Goal: Transaction & Acquisition: Purchase product/service

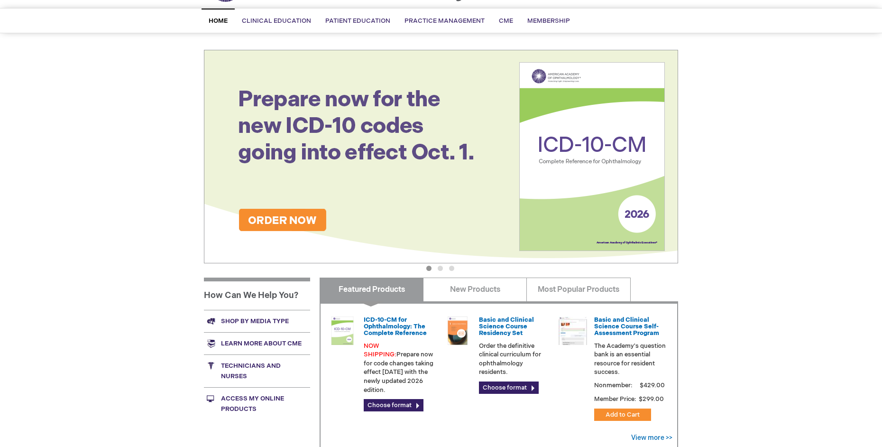
scroll to position [142, 0]
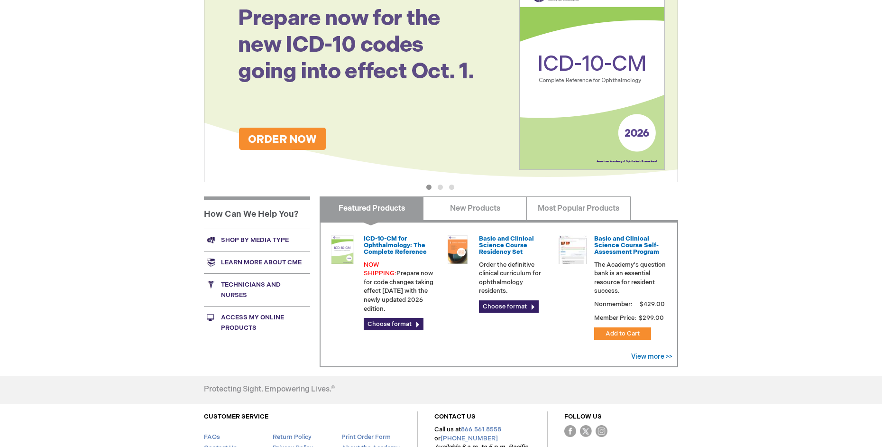
click at [266, 240] on link "Shop by media type" at bounding box center [257, 240] width 106 height 22
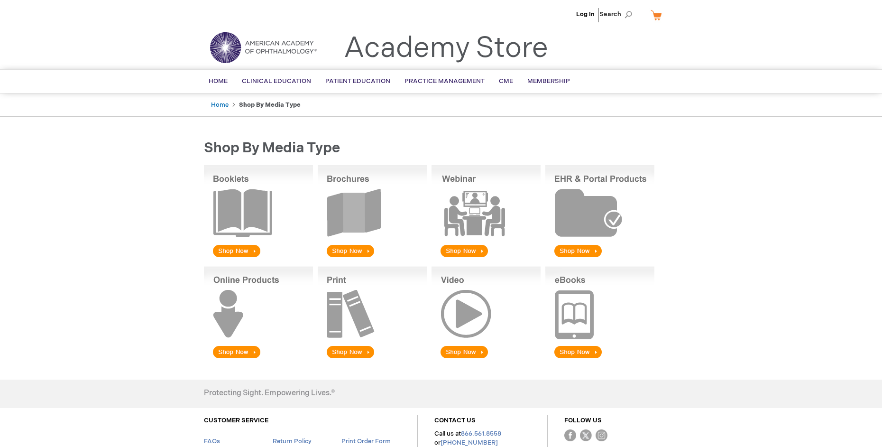
click at [359, 251] on img at bounding box center [372, 211] width 109 height 93
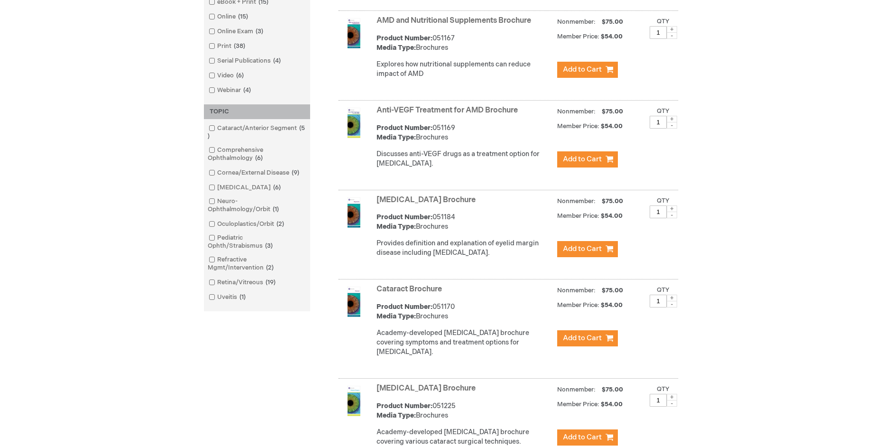
scroll to position [427, 0]
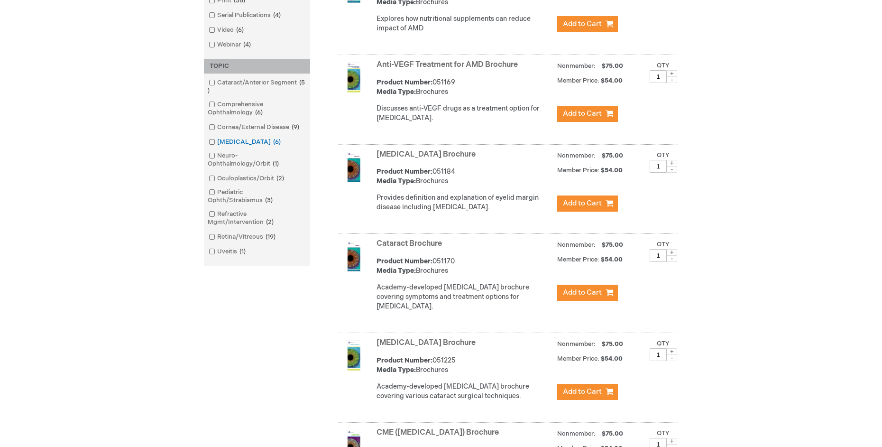
click at [217, 143] on span at bounding box center [217, 142] width 0 height 8
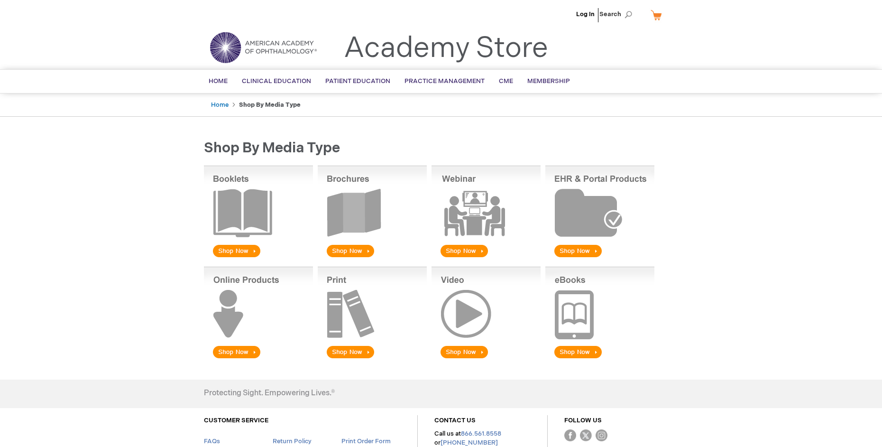
click at [358, 228] on img at bounding box center [372, 211] width 109 height 93
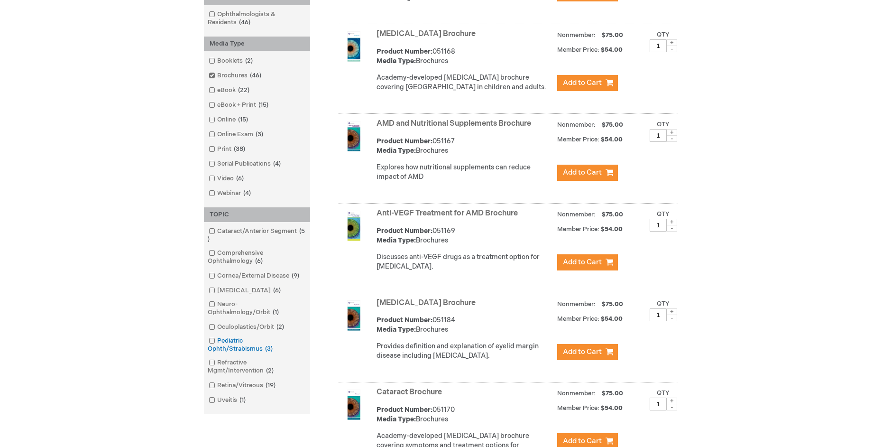
scroll to position [284, 0]
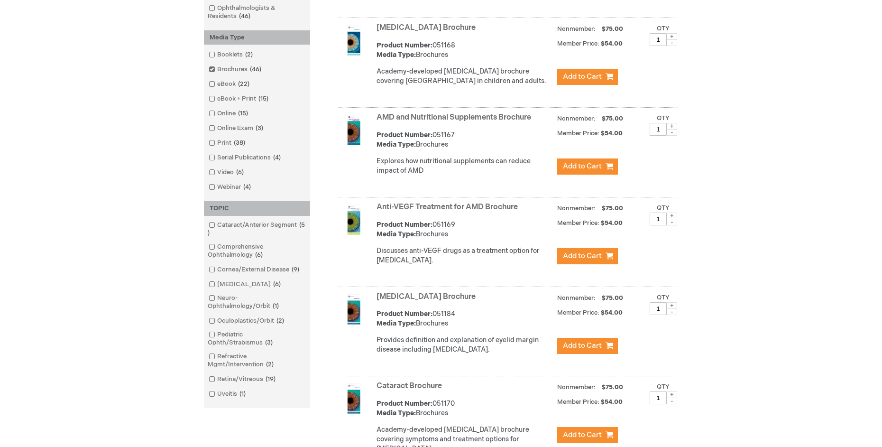
click at [217, 284] on span at bounding box center [217, 284] width 0 height 8
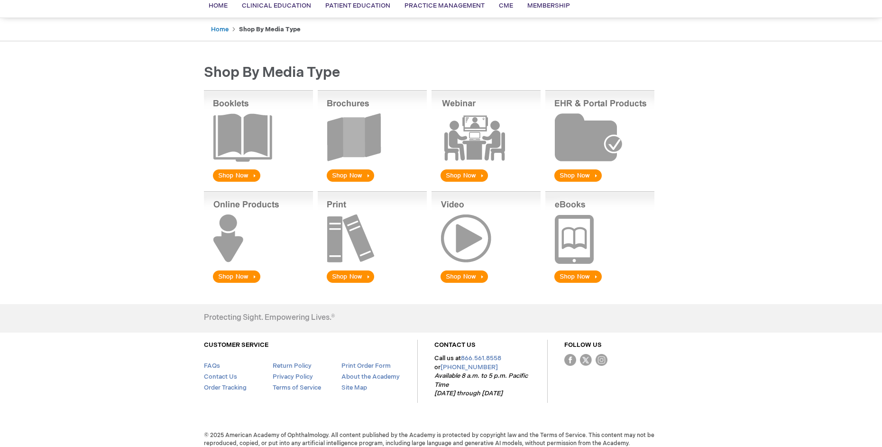
scroll to position [83, 0]
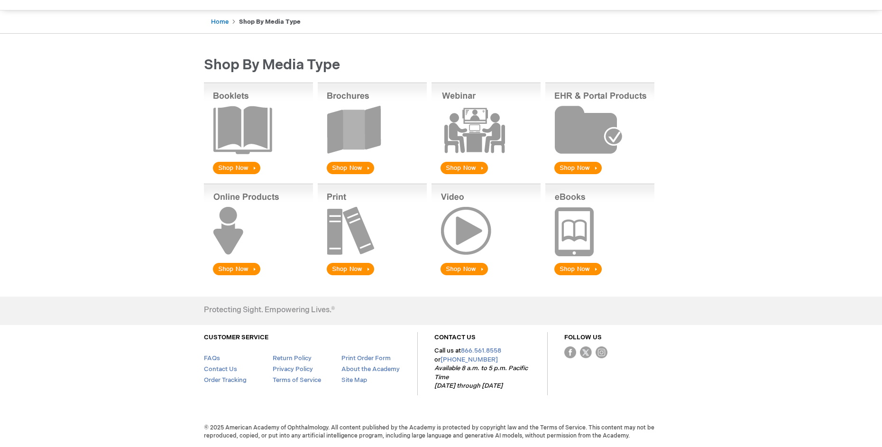
click at [371, 148] on img at bounding box center [372, 129] width 109 height 93
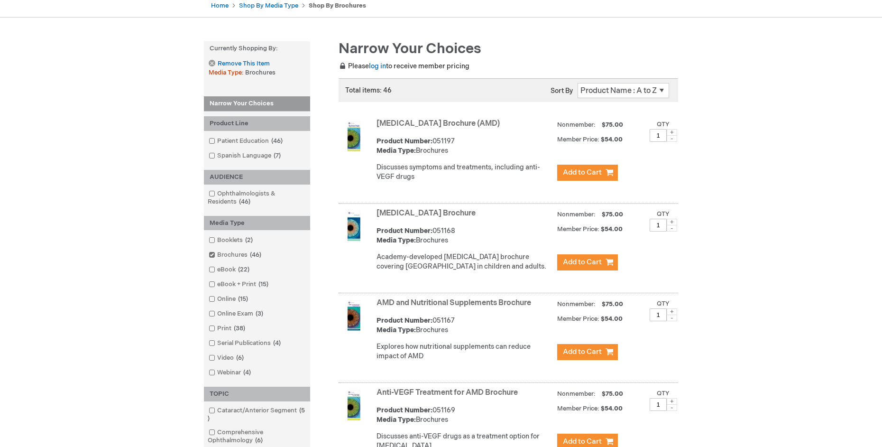
scroll to position [47, 0]
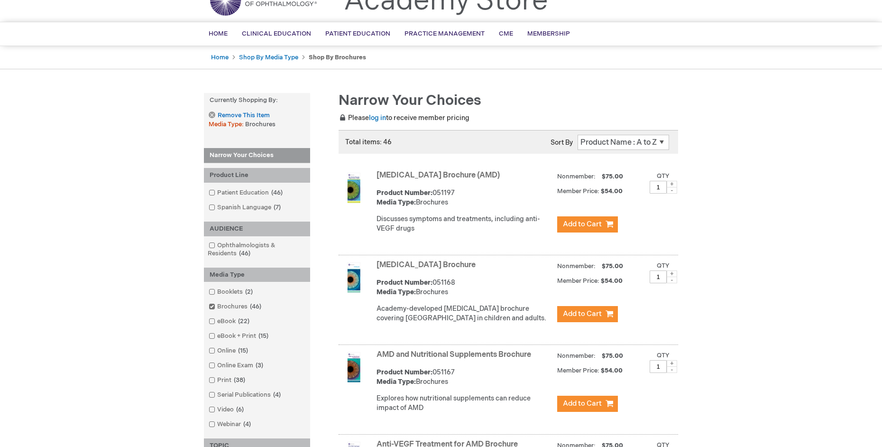
click at [624, 142] on select "Position Product Name : A to Z Product Name : Z to A Price : Low to High Price …" at bounding box center [624, 142] width 92 height 15
click at [632, 146] on select "Position Product Name : A to Z Product Name : Z to A Price : Low to High Price …" at bounding box center [624, 142] width 92 height 15
select select "name"
click at [578, 135] on select "Position Product Name : A to Z Product Name : Z to A Price : Low to High Price …" at bounding box center [624, 142] width 92 height 15
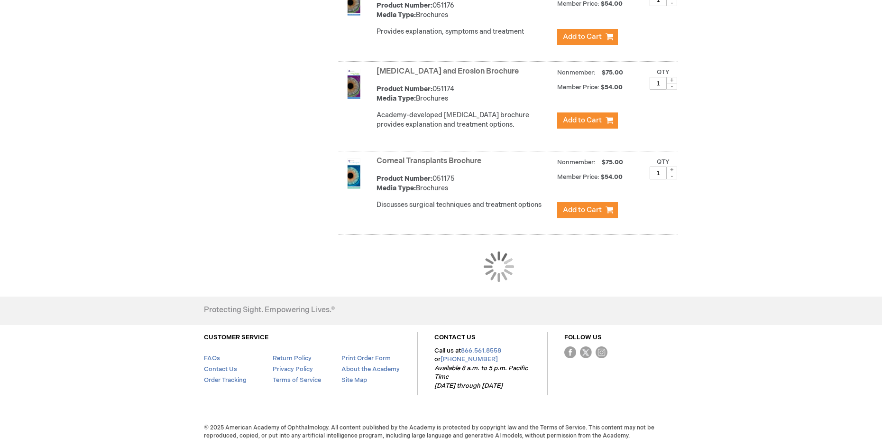
scroll to position [882, 0]
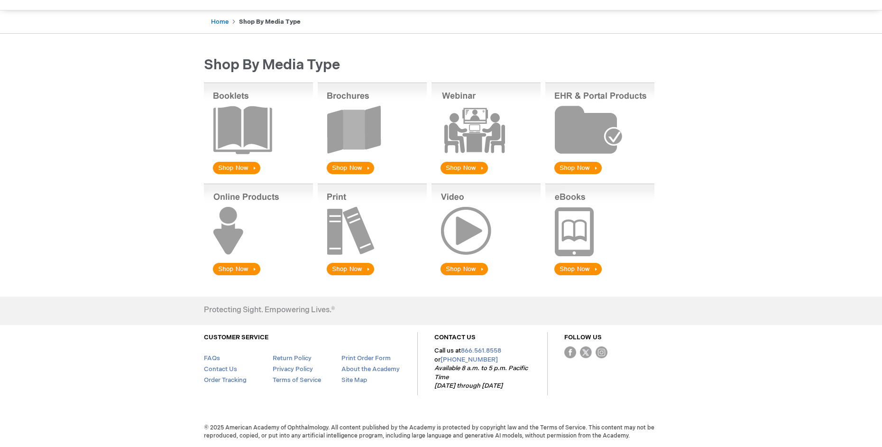
click at [353, 166] on img at bounding box center [372, 129] width 109 height 93
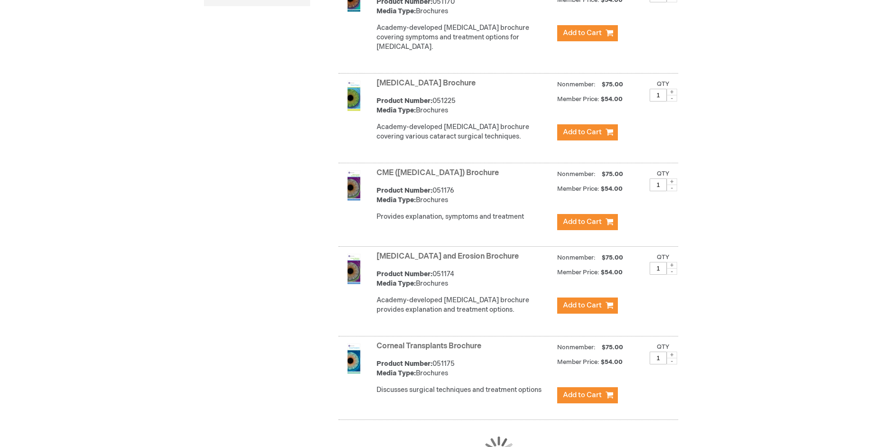
scroll to position [704, 0]
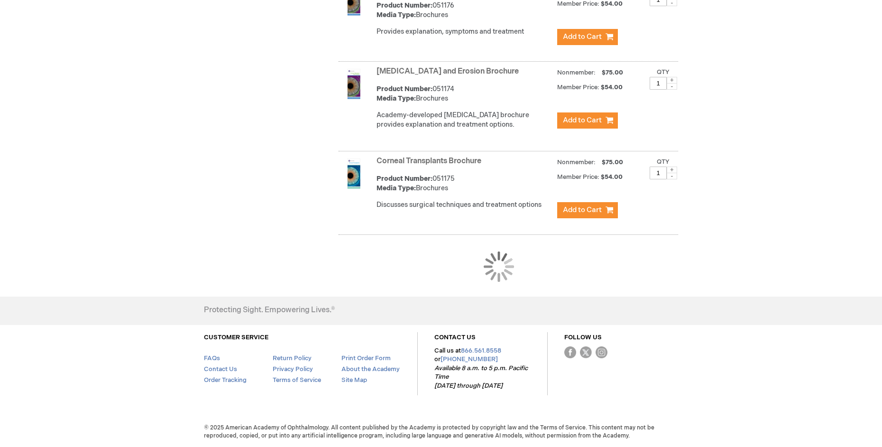
scroll to position [882, 0]
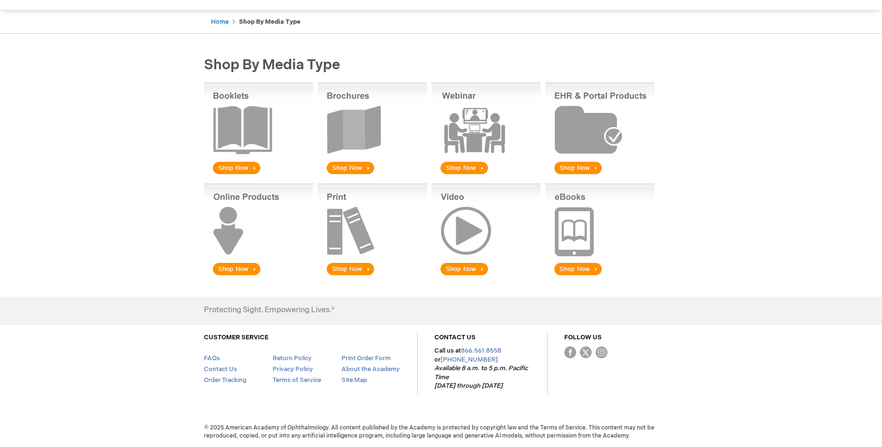
click at [349, 170] on img at bounding box center [372, 129] width 109 height 93
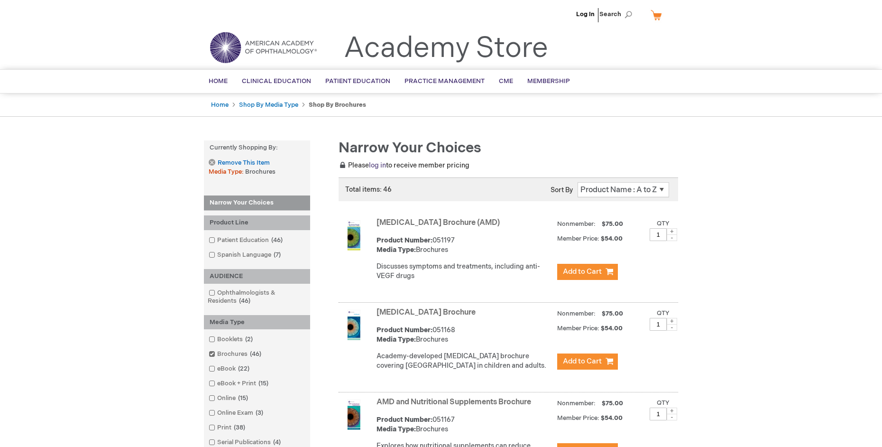
click at [379, 164] on link "log in" at bounding box center [377, 165] width 17 height 8
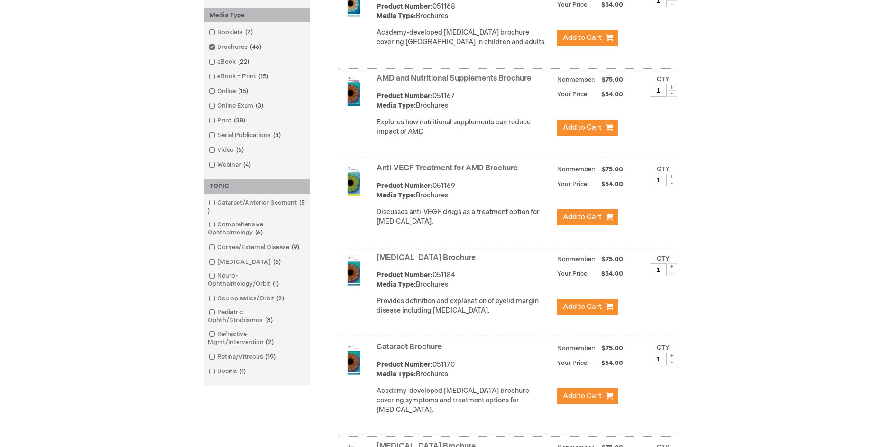
scroll to position [284, 0]
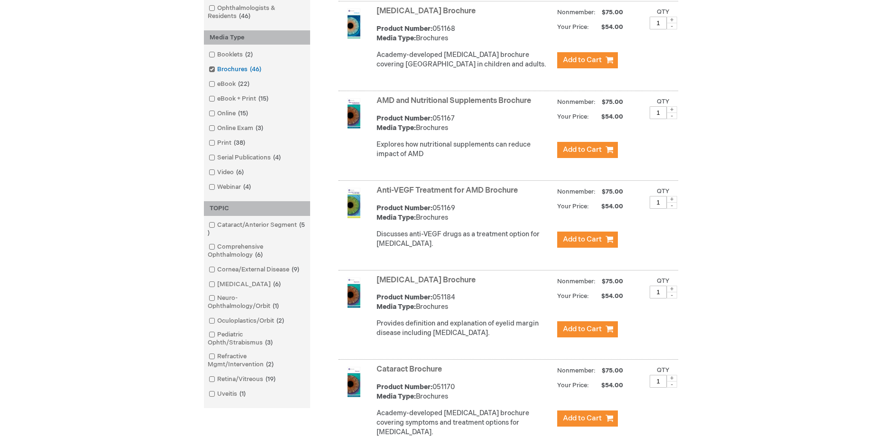
click at [217, 70] on span at bounding box center [217, 69] width 0 height 8
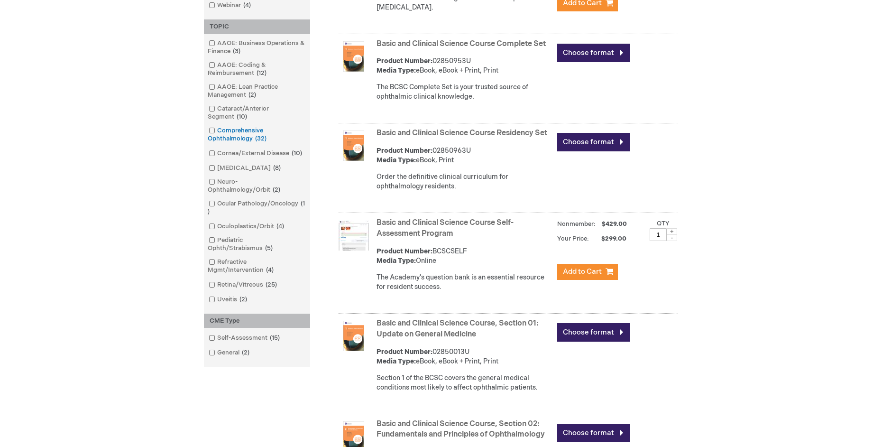
scroll to position [522, 0]
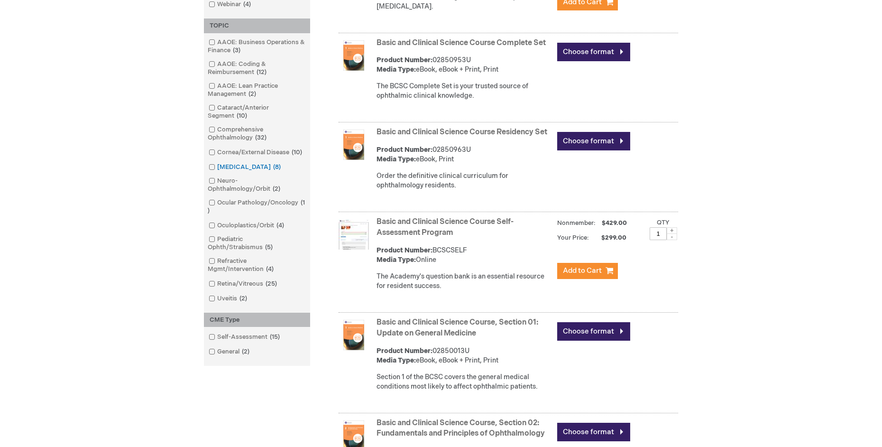
click at [217, 171] on span at bounding box center [217, 167] width 0 height 8
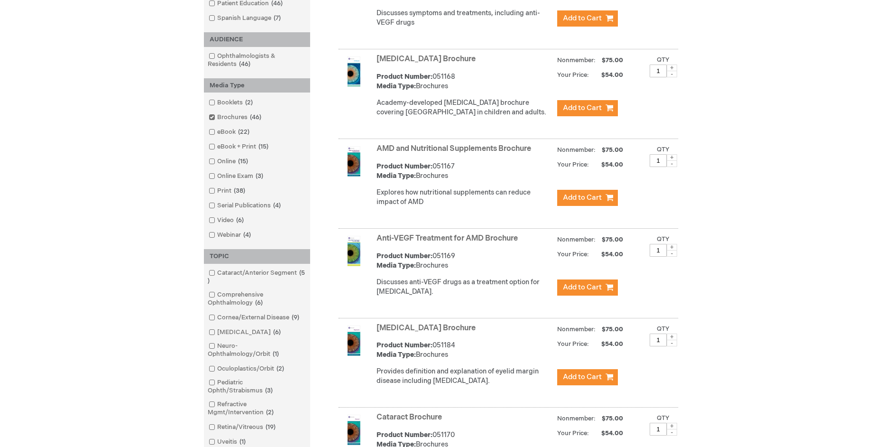
scroll to position [237, 0]
click at [217, 329] on span at bounding box center [217, 332] width 0 height 8
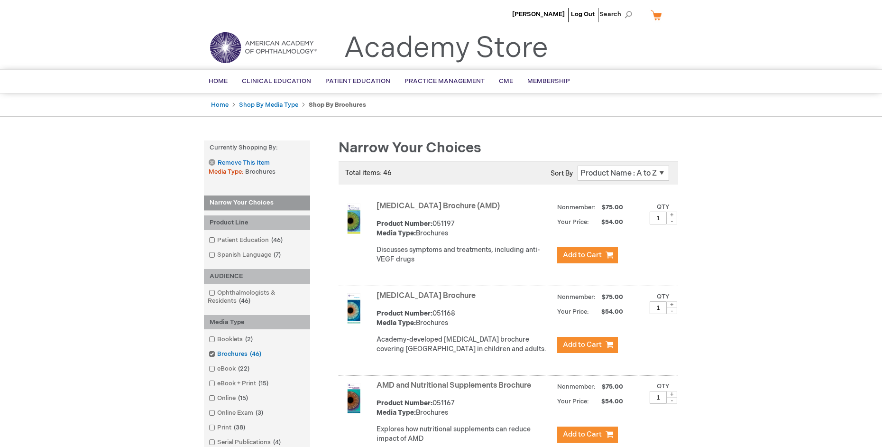
click at [217, 352] on span at bounding box center [217, 354] width 0 height 8
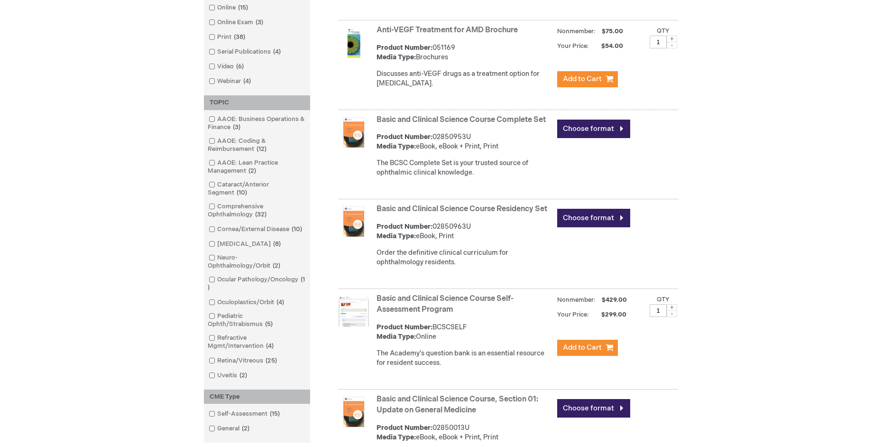
scroll to position [258, 0]
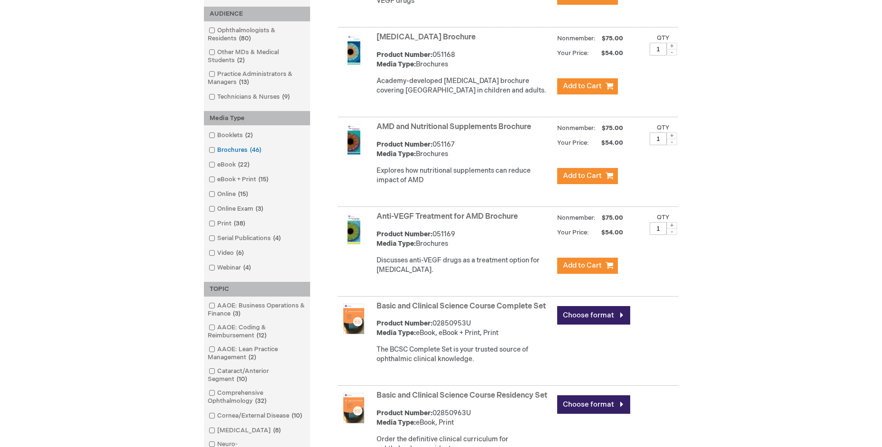
click at [217, 150] on span at bounding box center [217, 150] width 0 height 8
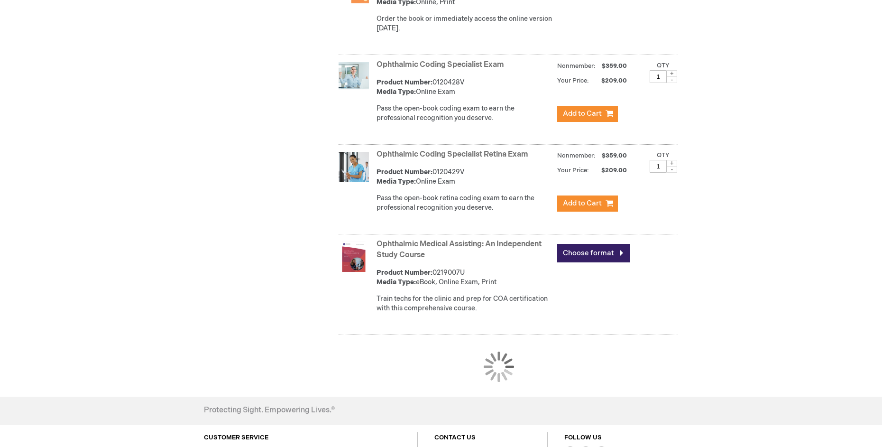
scroll to position [6726, 0]
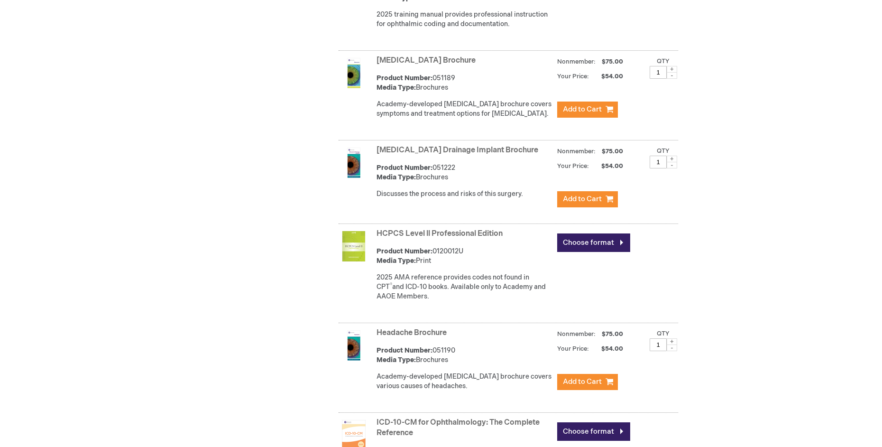
scroll to position [4914, 0]
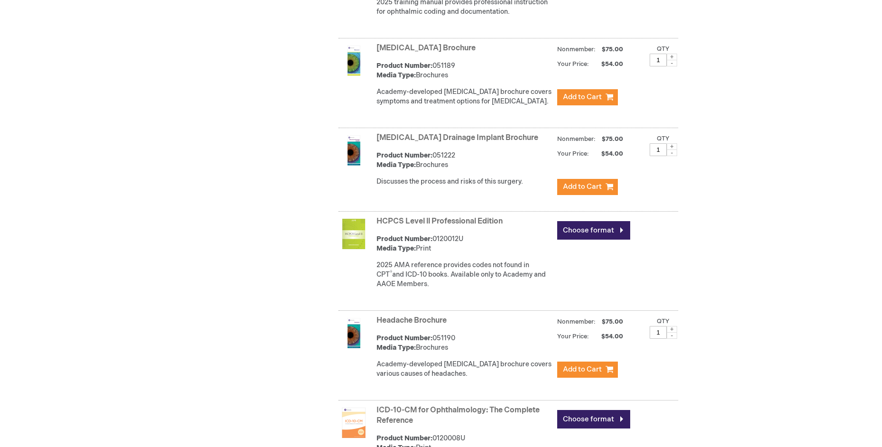
click at [433, 142] on link "[MEDICAL_DATA] Drainage Implant Brochure" at bounding box center [457, 137] width 162 height 9
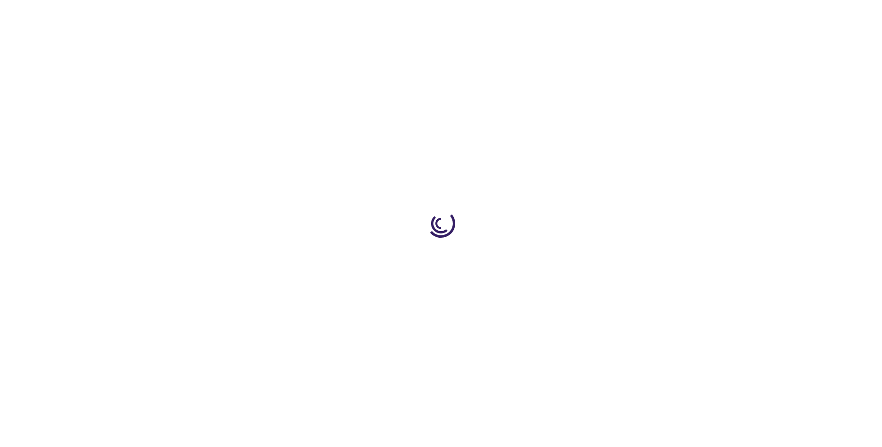
type input "1"
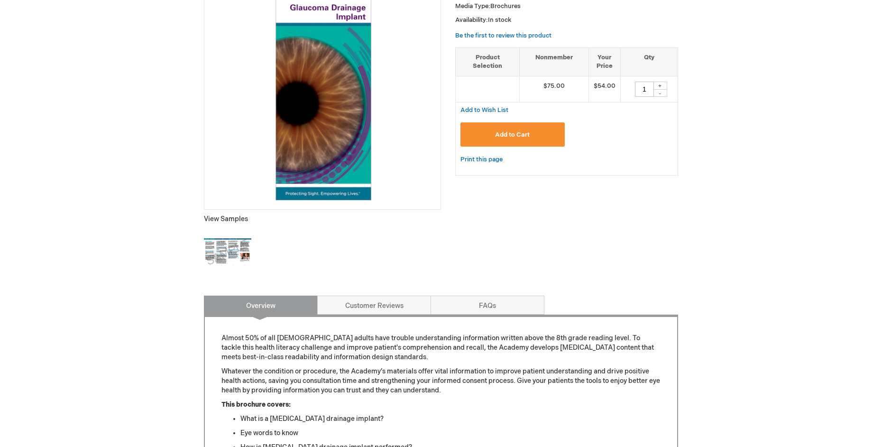
scroll to position [190, 0]
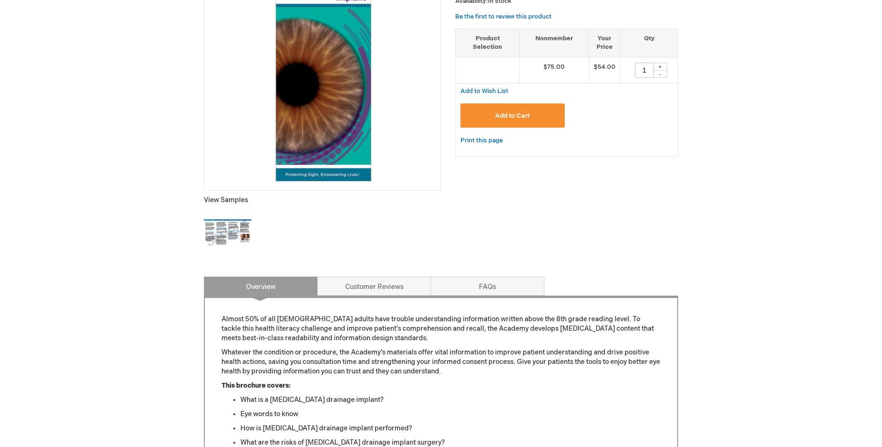
click at [214, 232] on img at bounding box center [227, 233] width 47 height 47
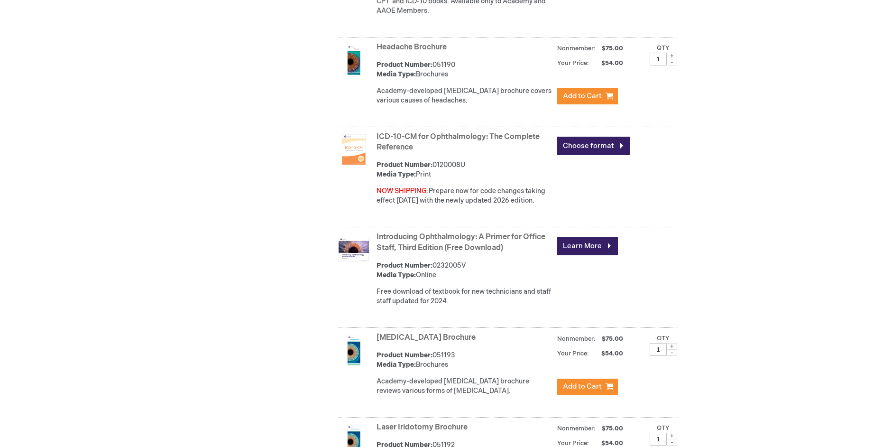
scroll to position [5341, 0]
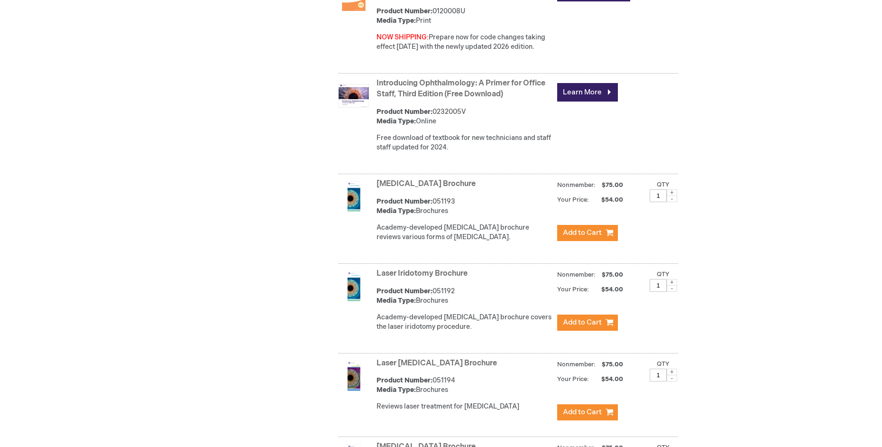
click at [427, 188] on link "Laser Eye Surgery Brochure" at bounding box center [425, 183] width 99 height 9
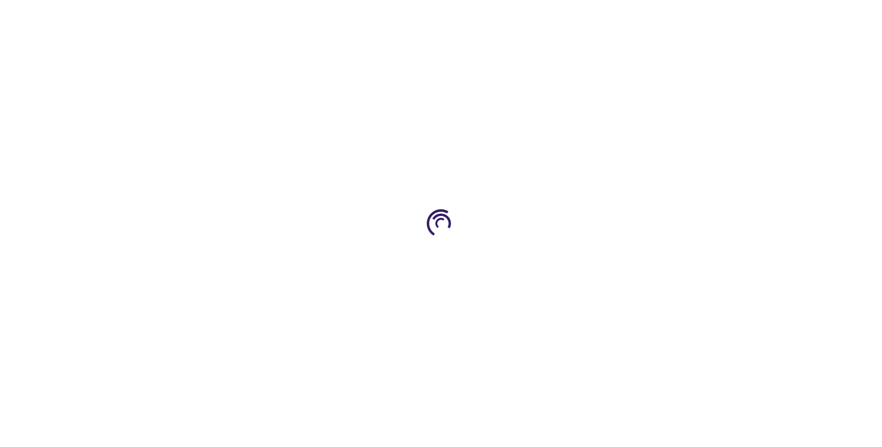
type input "1"
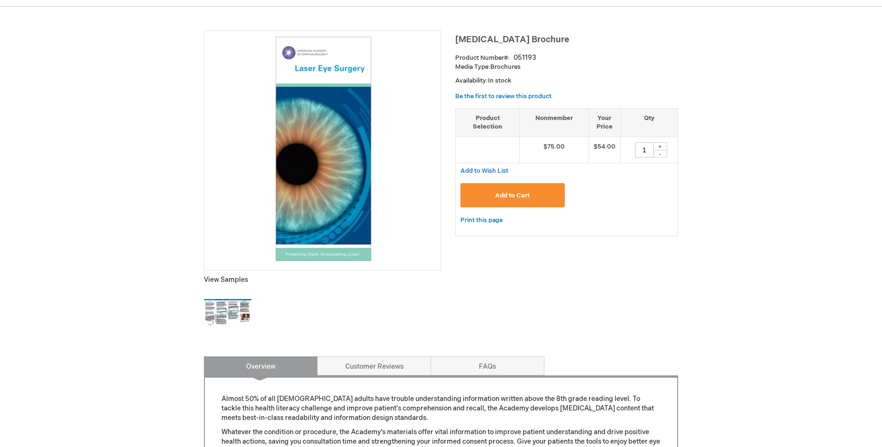
scroll to position [142, 0]
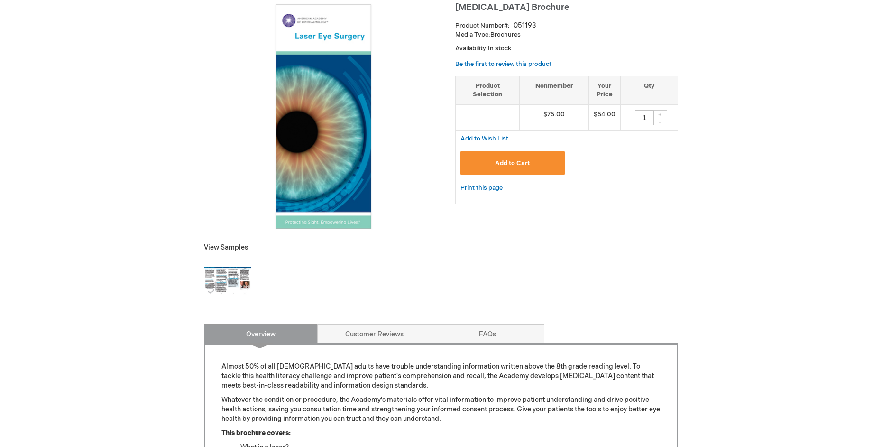
click at [221, 285] on img at bounding box center [227, 280] width 47 height 47
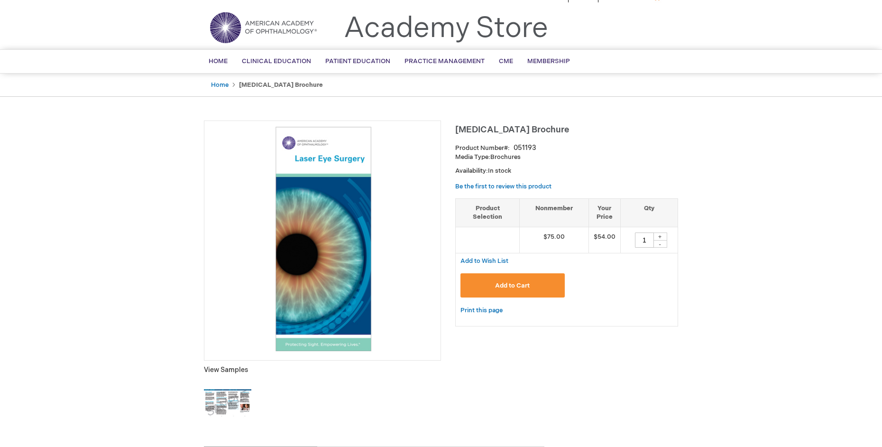
scroll to position [0, 0]
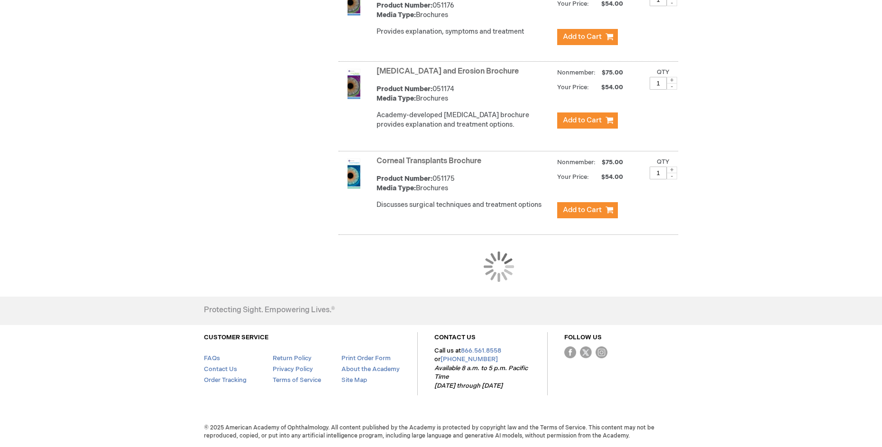
scroll to position [865, 0]
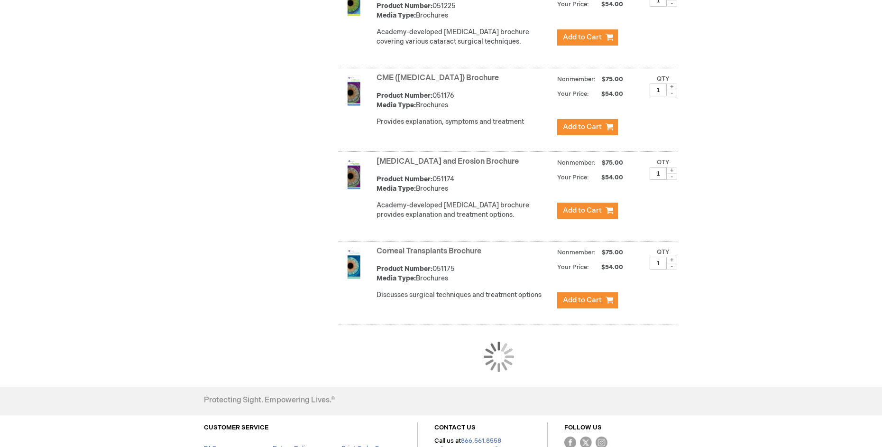
scroll to position [806, 0]
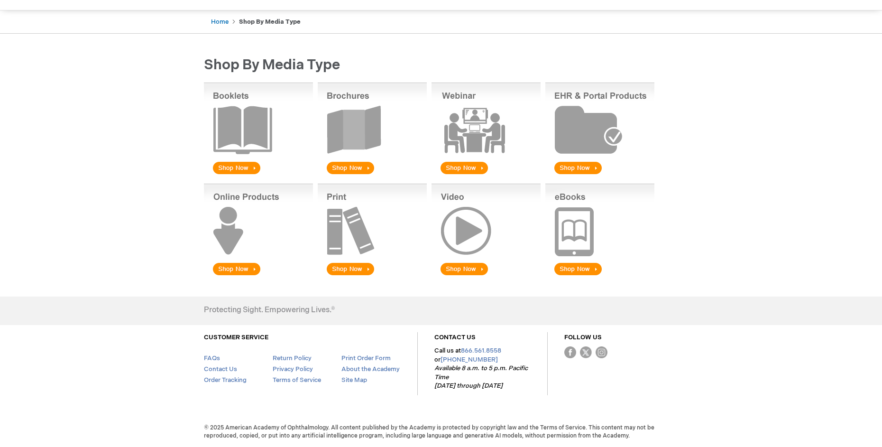
click at [365, 130] on img at bounding box center [372, 129] width 109 height 93
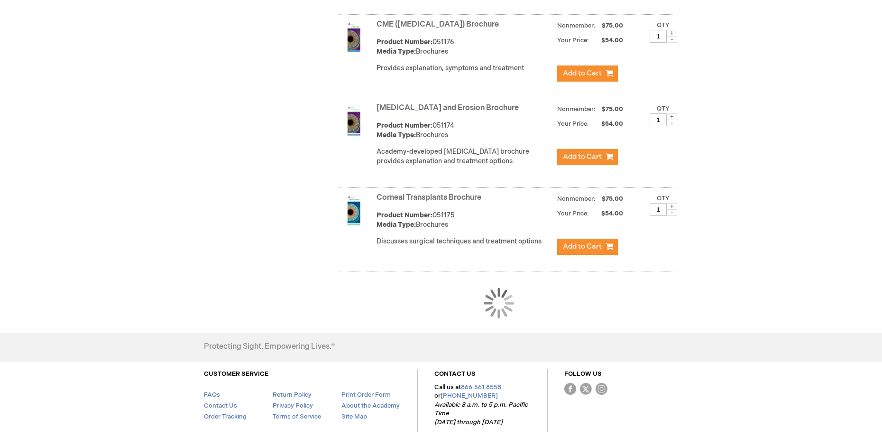
scroll to position [853, 0]
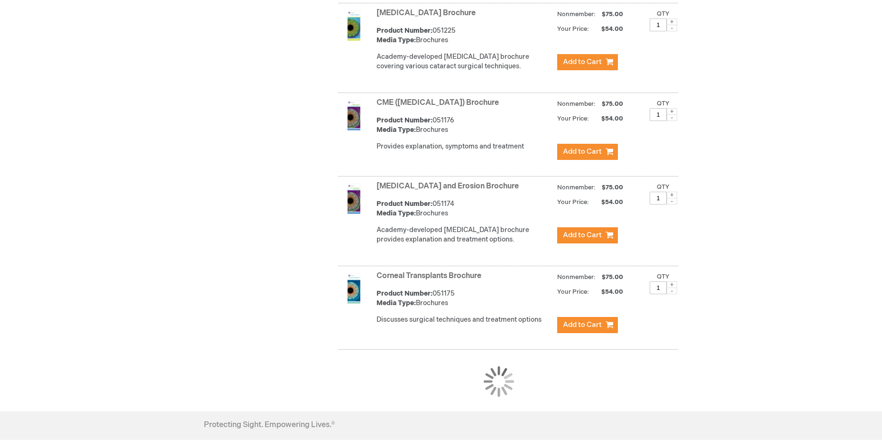
scroll to position [759, 0]
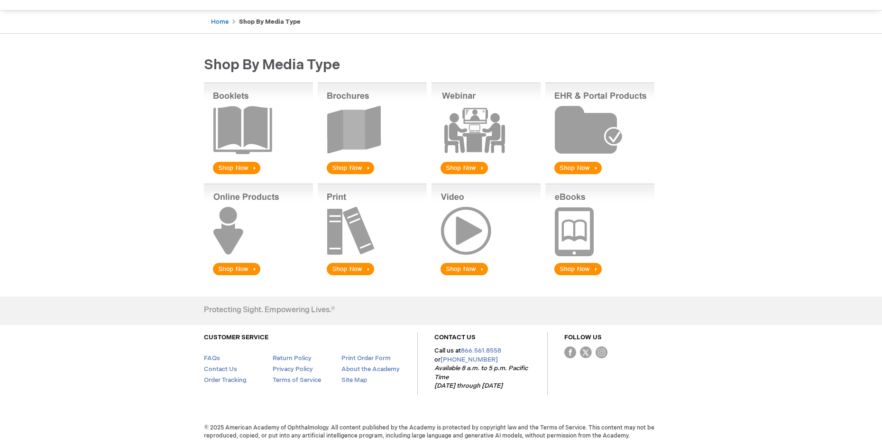
click at [357, 164] on img at bounding box center [372, 129] width 109 height 93
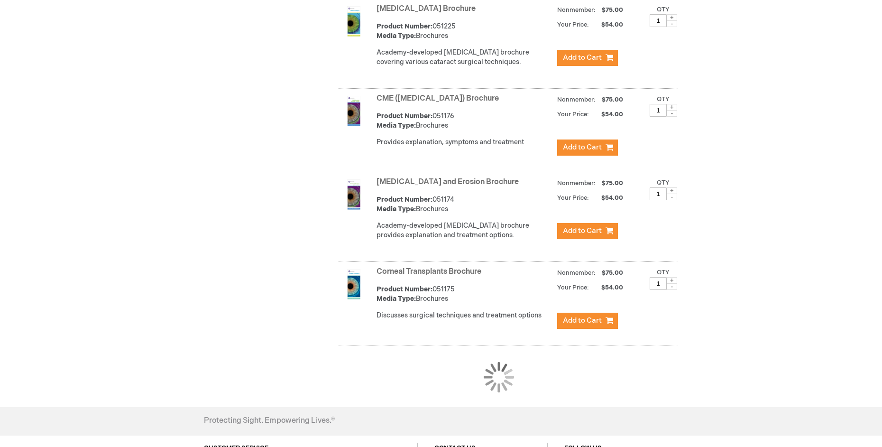
scroll to position [759, 0]
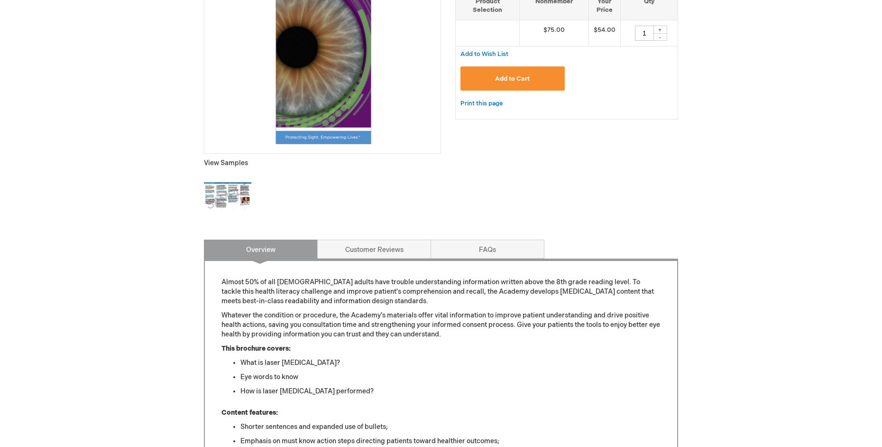
scroll to position [142, 0]
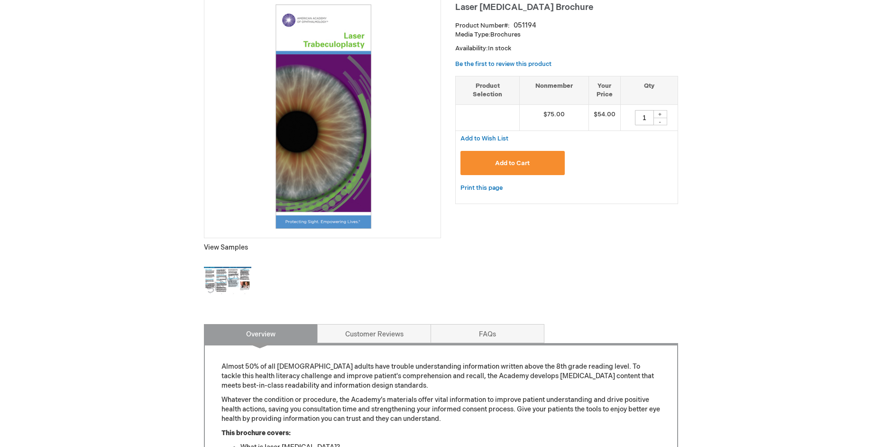
click at [216, 280] on img at bounding box center [227, 280] width 47 height 47
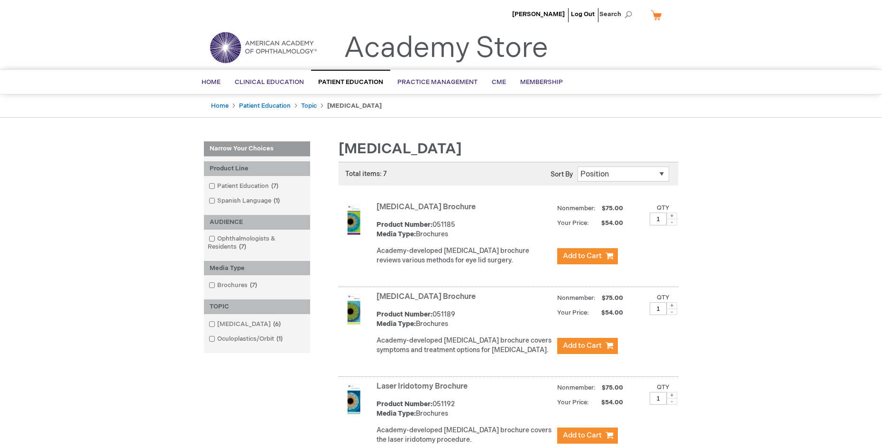
click at [424, 298] on link "[MEDICAL_DATA] Brochure" at bounding box center [425, 296] width 99 height 9
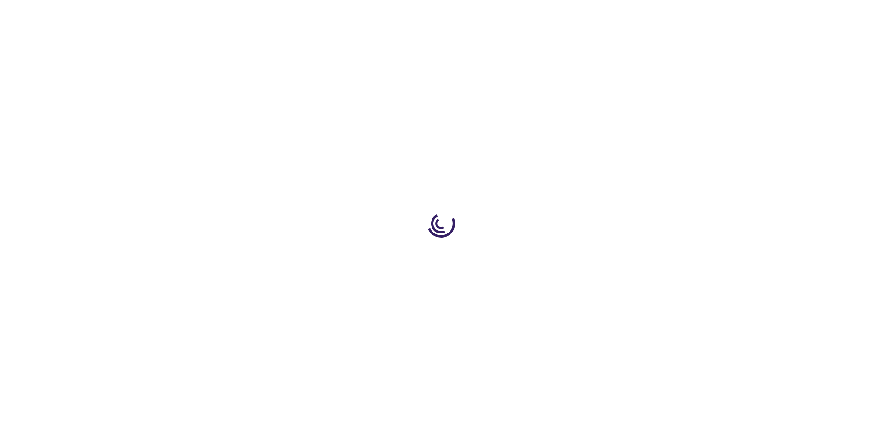
type input "1"
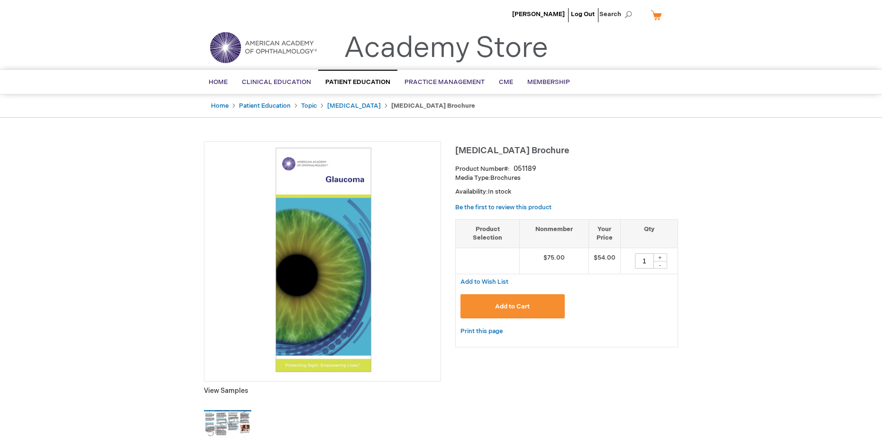
click at [214, 422] on img at bounding box center [227, 423] width 47 height 47
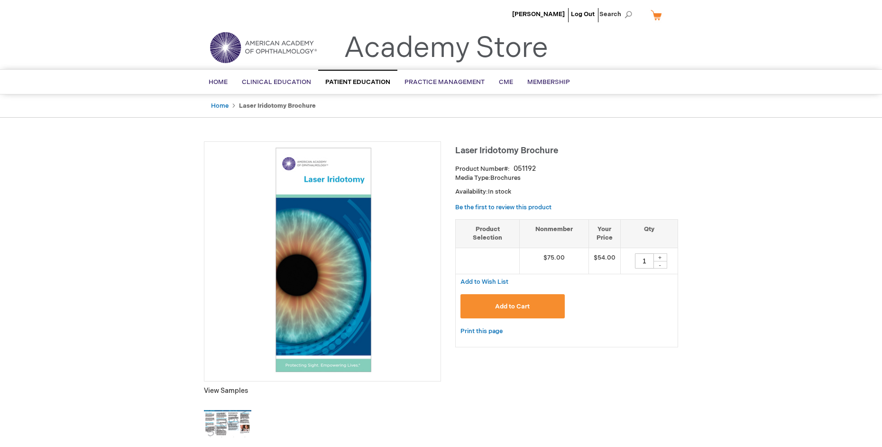
click at [212, 425] on img at bounding box center [227, 423] width 47 height 47
click at [522, 307] on span "Add to Cart" at bounding box center [512, 307] width 35 height 8
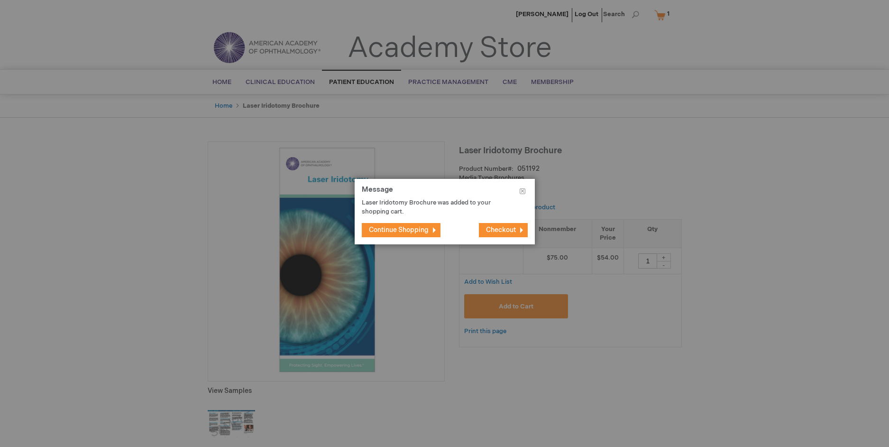
click at [415, 232] on span "Continue Shopping" at bounding box center [399, 230] width 60 height 8
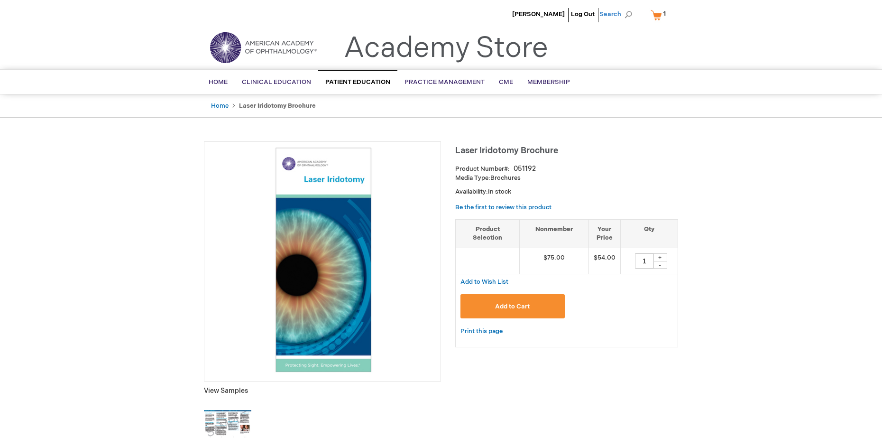
click at [611, 16] on span "Search" at bounding box center [617, 14] width 36 height 19
click at [560, 64] on link "Patient education topic" at bounding box center [586, 59] width 67 height 9
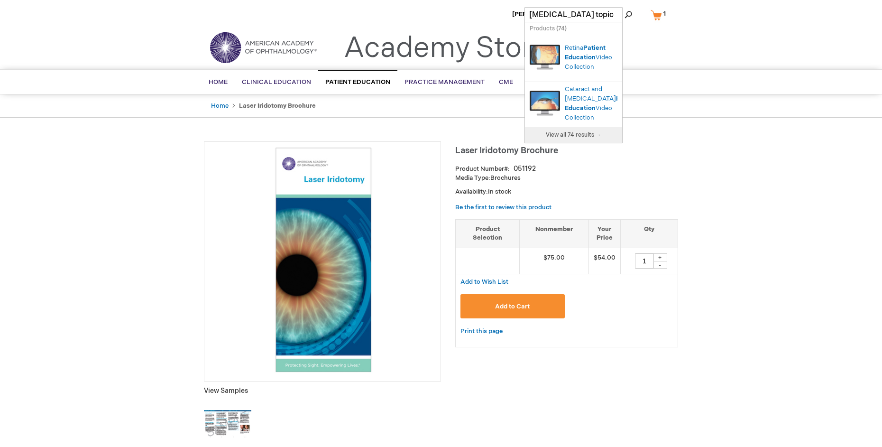
click at [643, 42] on div "Toggle Nav Academy Store" at bounding box center [441, 51] width 488 height 36
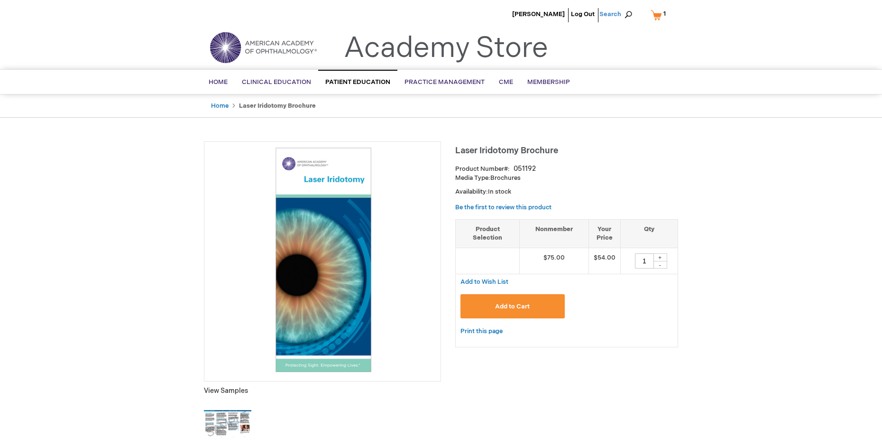
click at [626, 12] on span "Search" at bounding box center [617, 14] width 36 height 19
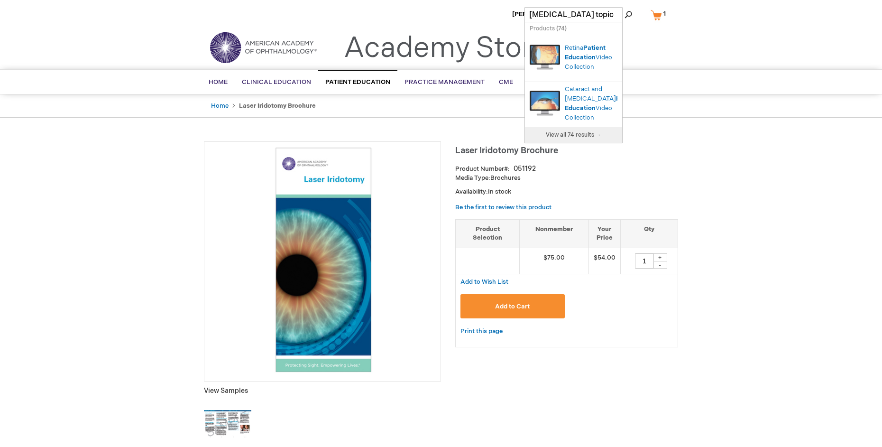
type input "Patient education topic"
click at [235, 417] on img at bounding box center [227, 423] width 47 height 47
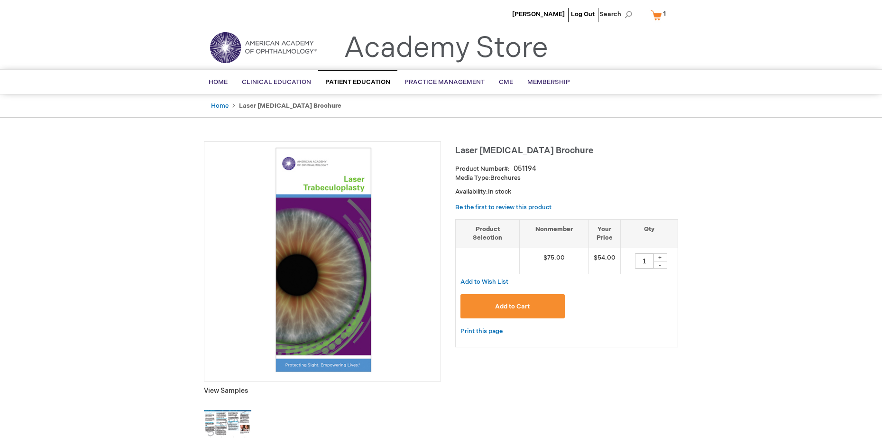
click at [518, 307] on span "Add to Cart" at bounding box center [512, 307] width 35 height 8
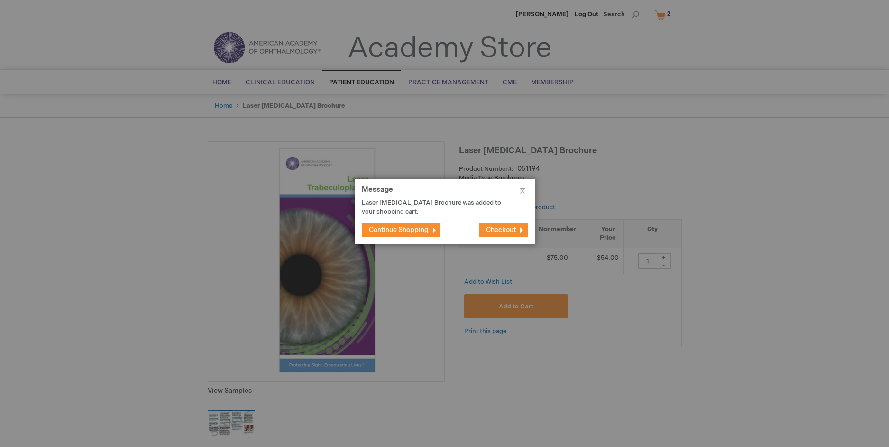
click at [413, 229] on span "Continue Shopping" at bounding box center [399, 230] width 60 height 8
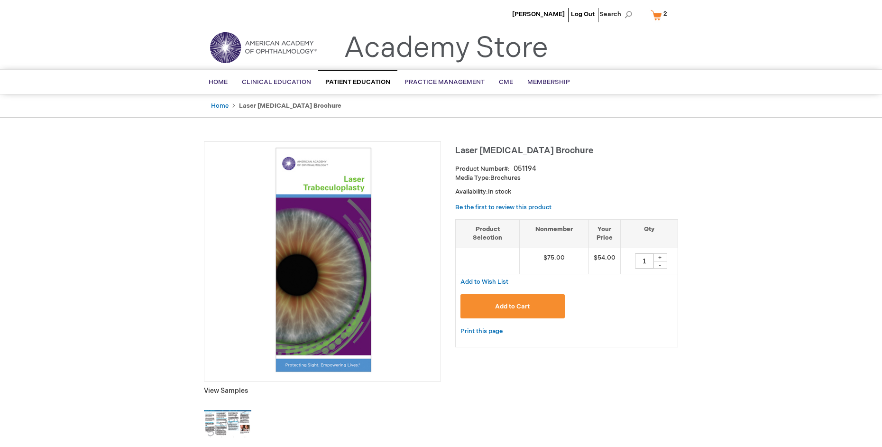
click at [209, 419] on img at bounding box center [227, 423] width 47 height 47
click at [657, 14] on link "My Cart 2 2 items" at bounding box center [661, 15] width 25 height 17
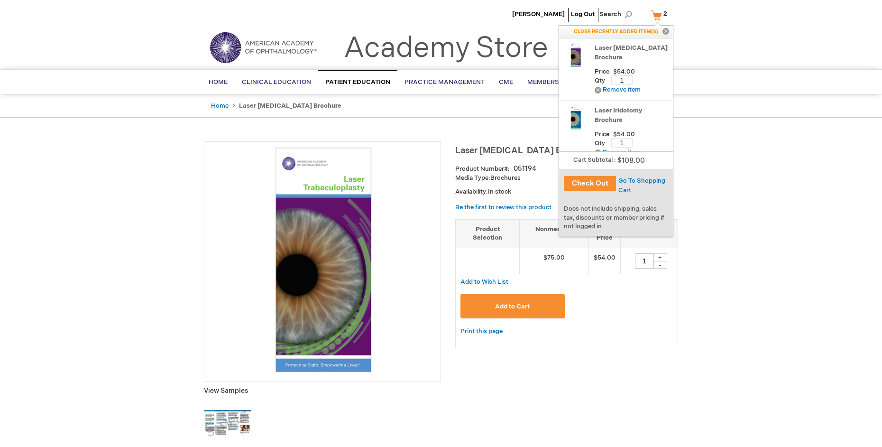
click at [587, 180] on button "Check Out" at bounding box center [590, 183] width 52 height 15
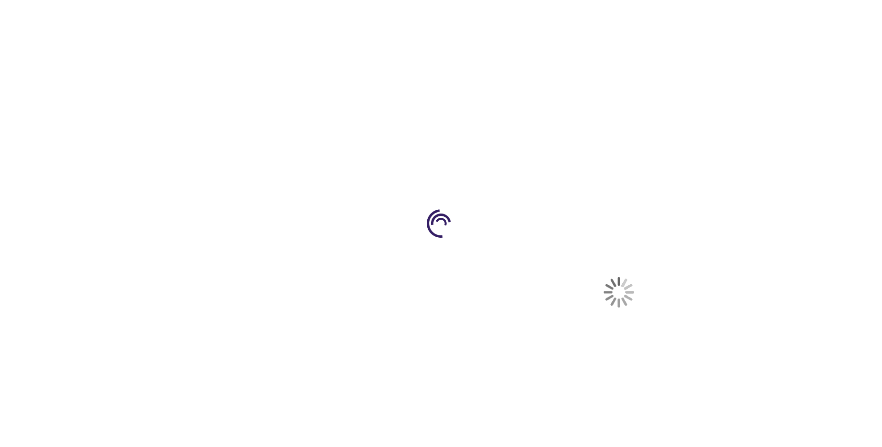
select select "US"
select select "14"
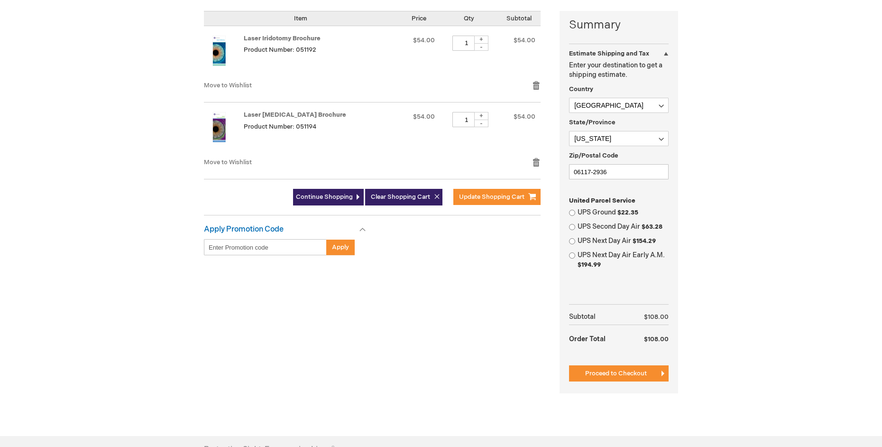
scroll to position [190, 0]
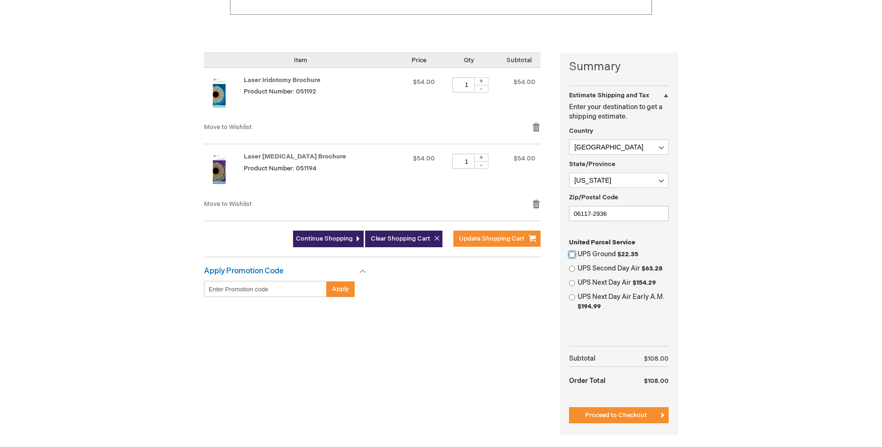
click at [573, 255] on input "UPS Ground $22.35" at bounding box center [572, 254] width 6 height 6
radio input "true"
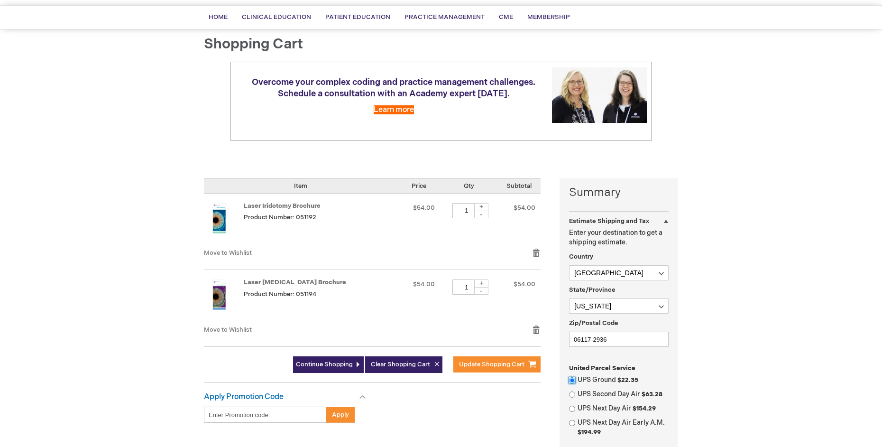
scroll to position [0, 0]
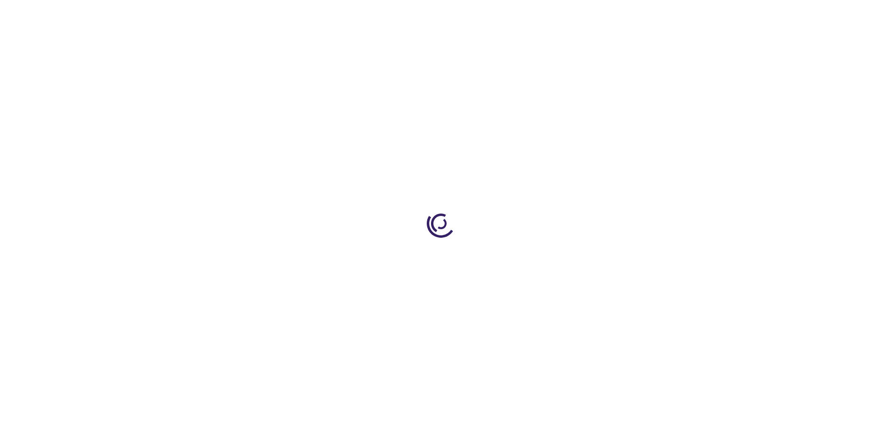
type input "1"
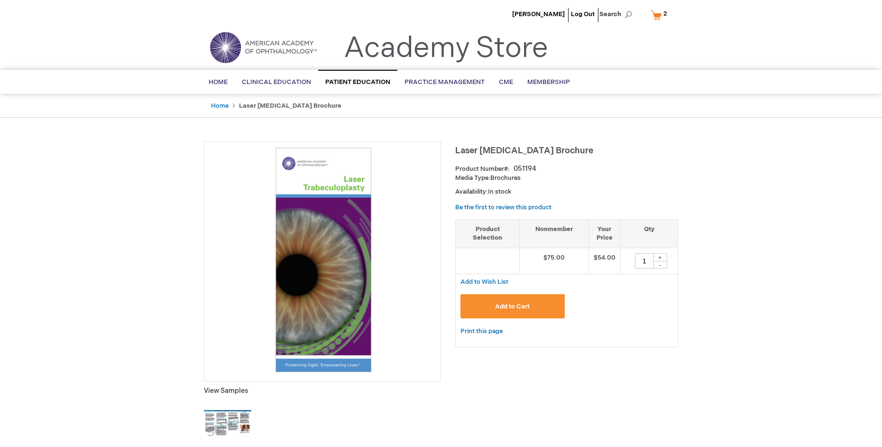
click at [658, 15] on link "My Cart 2 2 items" at bounding box center [661, 15] width 25 height 17
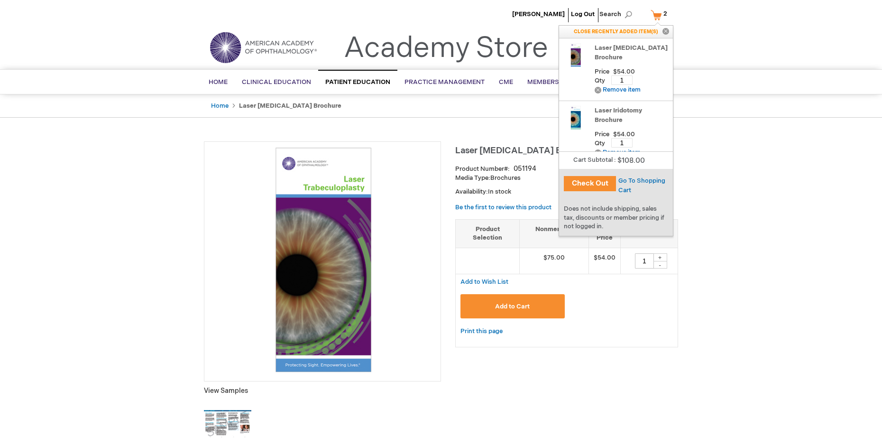
click at [603, 186] on button "Check Out" at bounding box center [590, 183] width 52 height 15
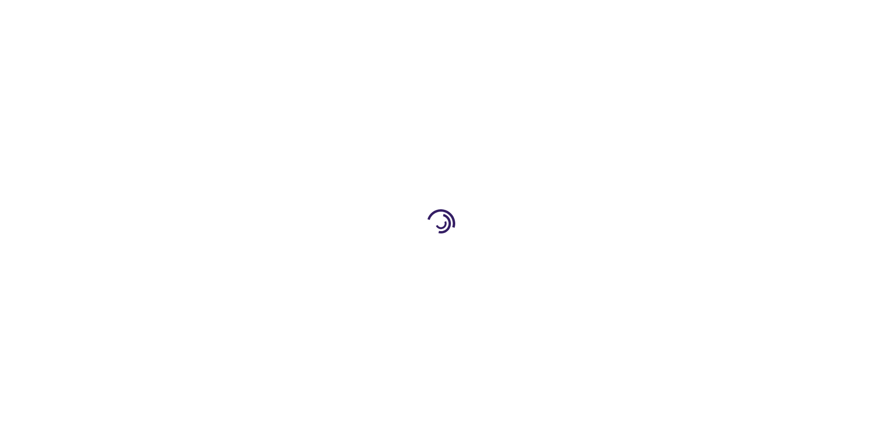
select select "US"
select select "14"
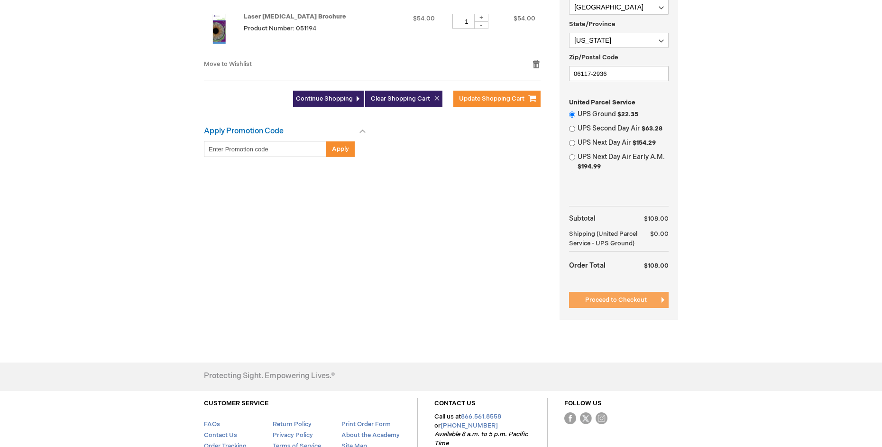
scroll to position [332, 0]
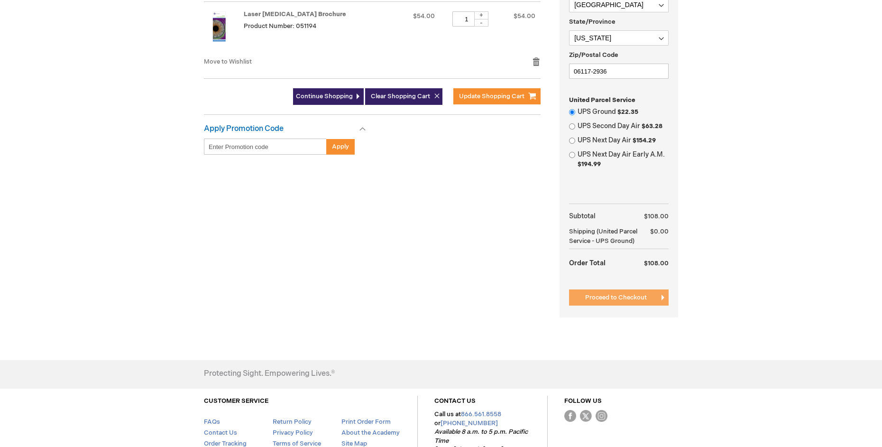
click at [619, 301] on span "Proceed to Checkout" at bounding box center [616, 298] width 62 height 8
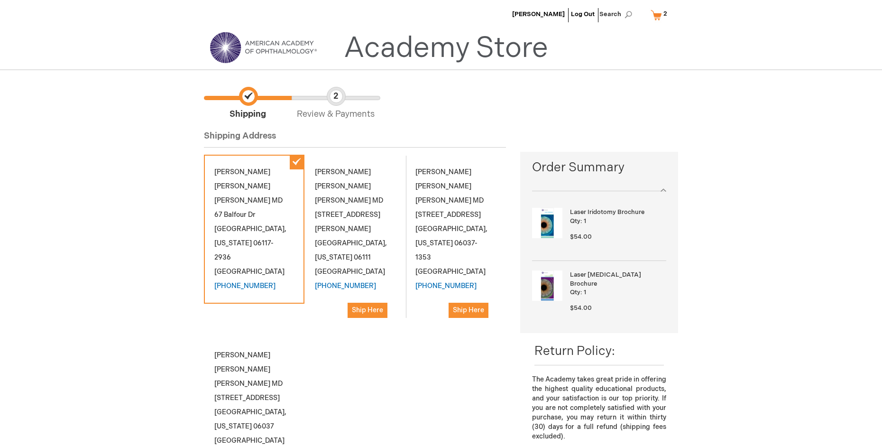
click at [453, 239] on span "[US_STATE]" at bounding box center [433, 243] width 37 height 8
click at [454, 306] on span "Ship Here" at bounding box center [468, 310] width 31 height 8
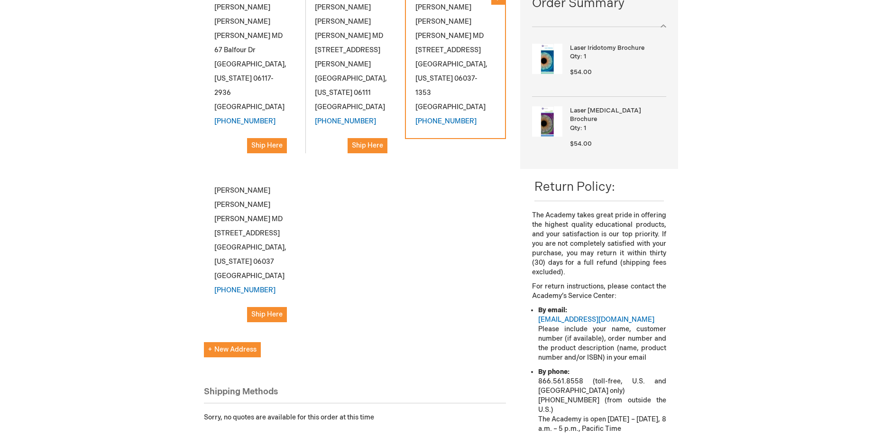
scroll to position [165, 0]
click at [243, 257] on span "[US_STATE]" at bounding box center [232, 261] width 37 height 8
click at [262, 310] on span "Ship Here" at bounding box center [266, 314] width 31 height 8
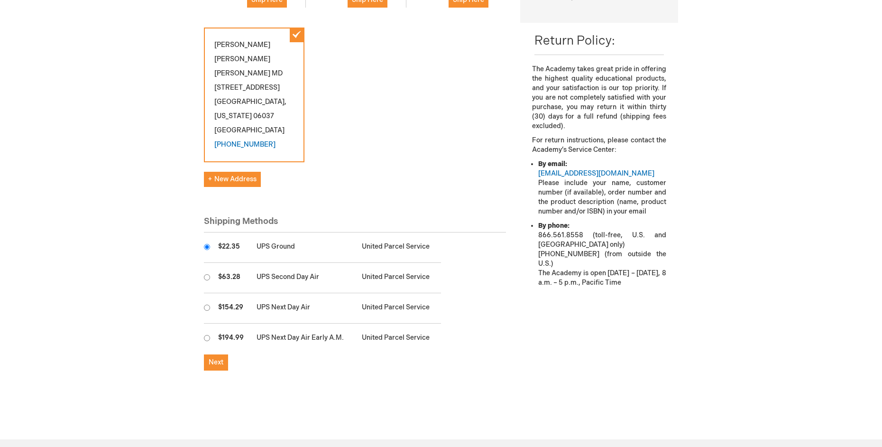
scroll to position [332, 0]
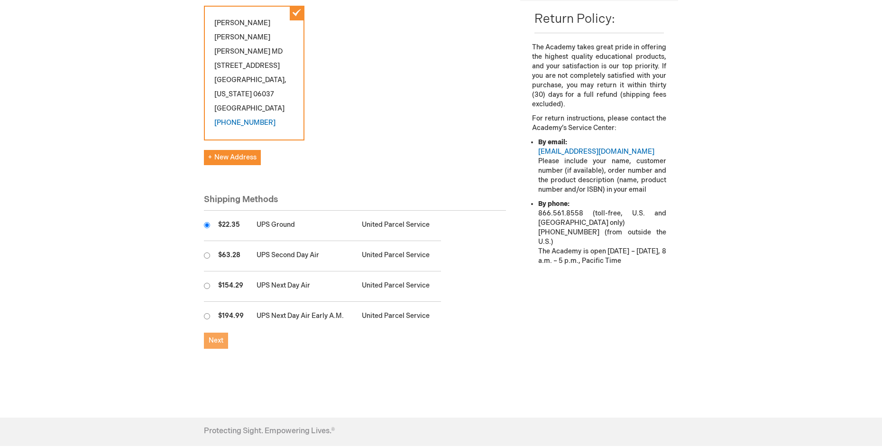
click at [221, 336] on span "Next" at bounding box center [216, 340] width 15 height 8
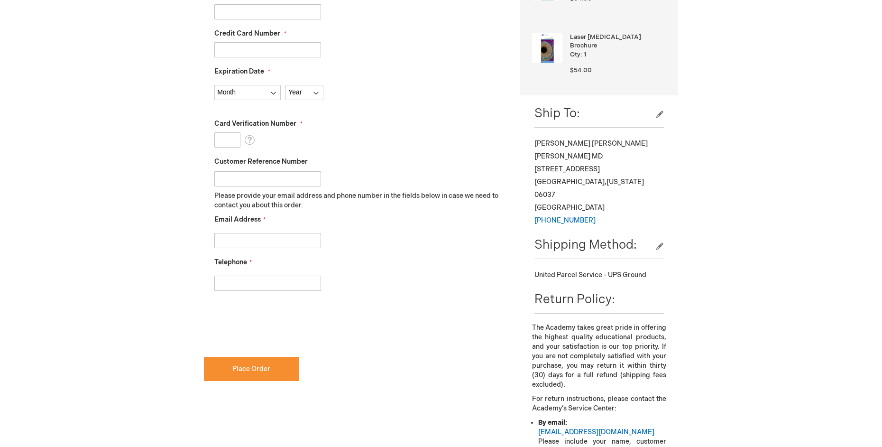
scroll to position [190, 0]
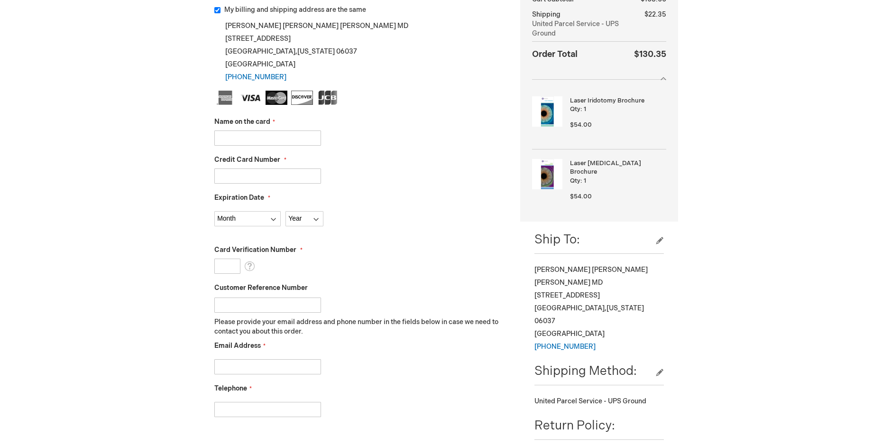
click at [256, 177] on input "Credit Card Number" at bounding box center [267, 175] width 107 height 15
type input "[CREDIT_CARD_NUMBER]"
click at [234, 219] on select "Month [DATE] - [DATE] - [DATE] - [DATE] - [DATE] - [DATE] - [DATE] - [DATE] - […" at bounding box center [247, 218] width 66 height 15
select select "10"
click at [214, 211] on select "Month [DATE] - [DATE] - [DATE] - [DATE] - [DATE] - [DATE] - [DATE] - [DATE] - […" at bounding box center [247, 218] width 66 height 15
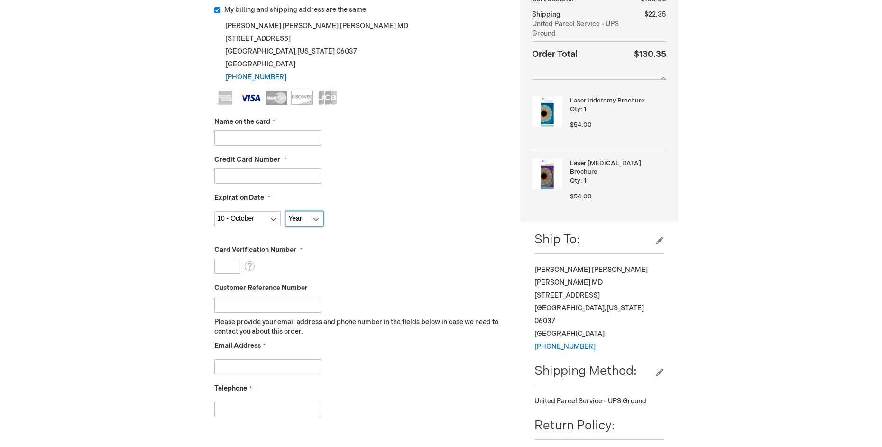
click at [312, 217] on select "Year [DATE] 2026 2027 2028 2029 2030 2031 2032 2033 2034 2035" at bounding box center [304, 218] width 38 height 15
select select "2027"
click at [285, 211] on select "Year [DATE] 2026 2027 2028 2029 2030 2031 2032 2033 2034 2035" at bounding box center [304, 218] width 38 height 15
click at [218, 268] on input "Card Verification Number" at bounding box center [227, 265] width 26 height 15
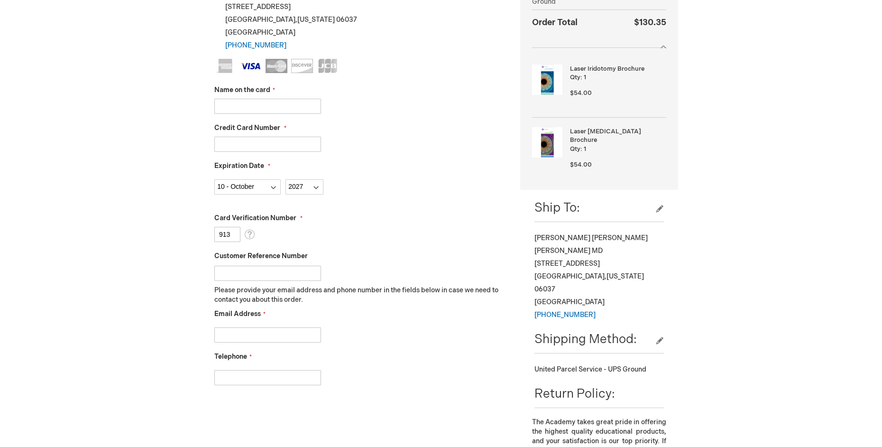
scroll to position [284, 0]
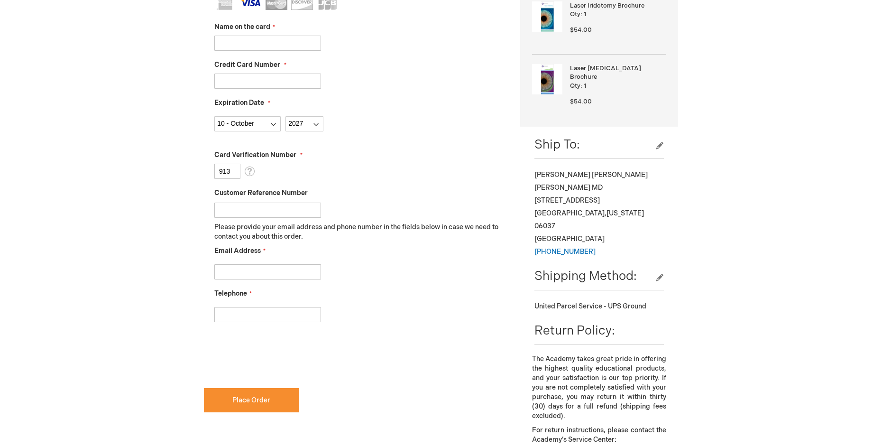
type input "913"
click at [234, 269] on input "Email Address" at bounding box center [267, 271] width 107 height 15
type input "[EMAIL_ADDRESS][DOMAIN_NAME]"
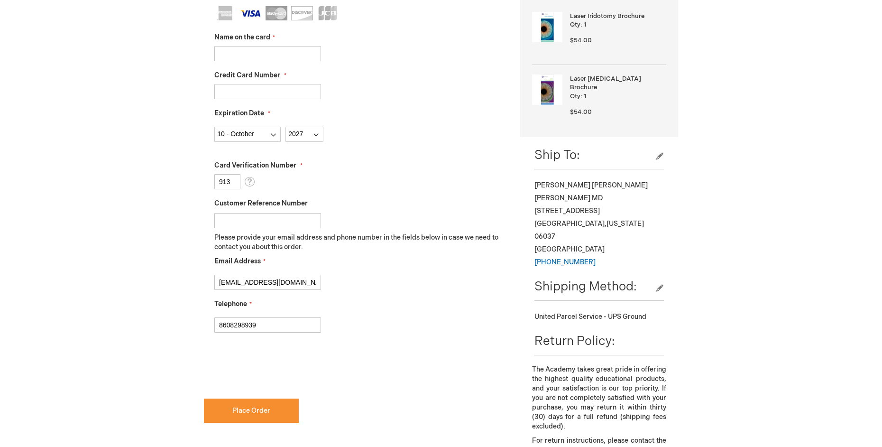
scroll to position [142, 0]
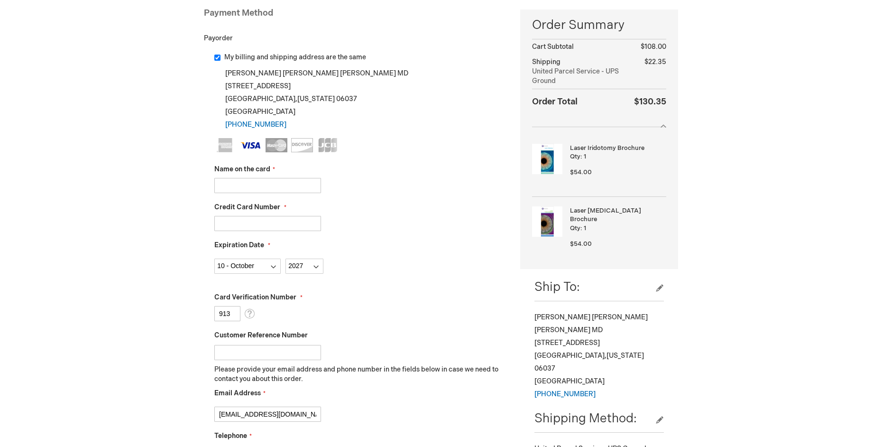
type input "8608298939"
click at [245, 187] on input "Name on the card" at bounding box center [267, 185] width 107 height 15
type input "m"
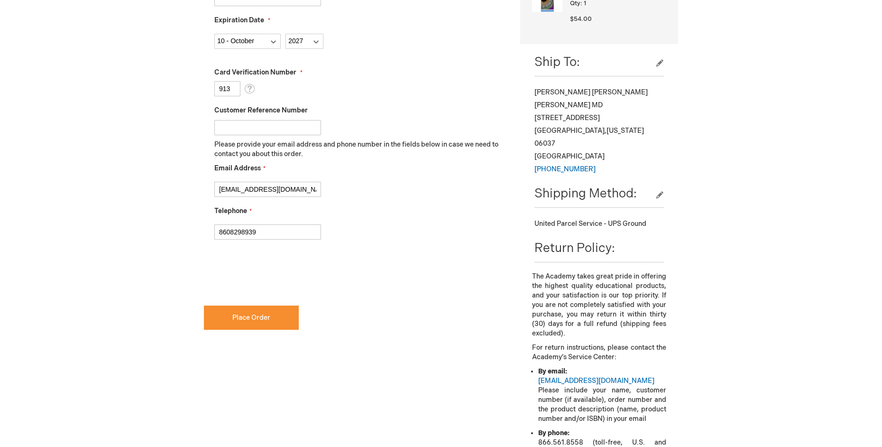
scroll to position [379, 0]
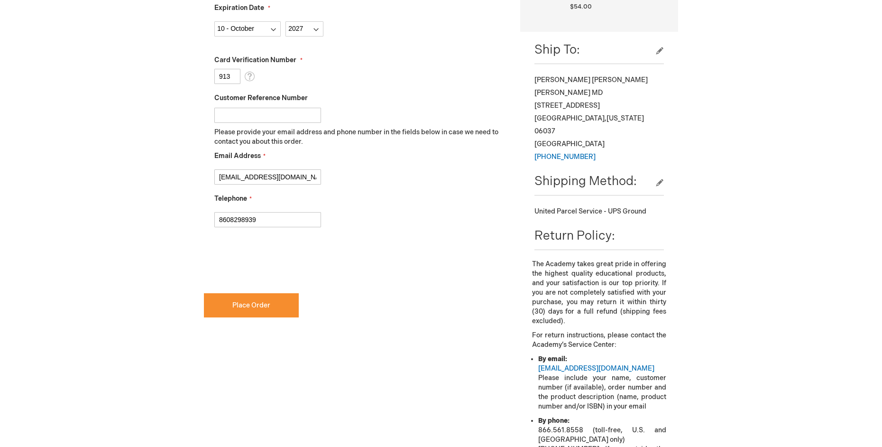
type input "[PERSON_NAME]"
checkbox input "true"
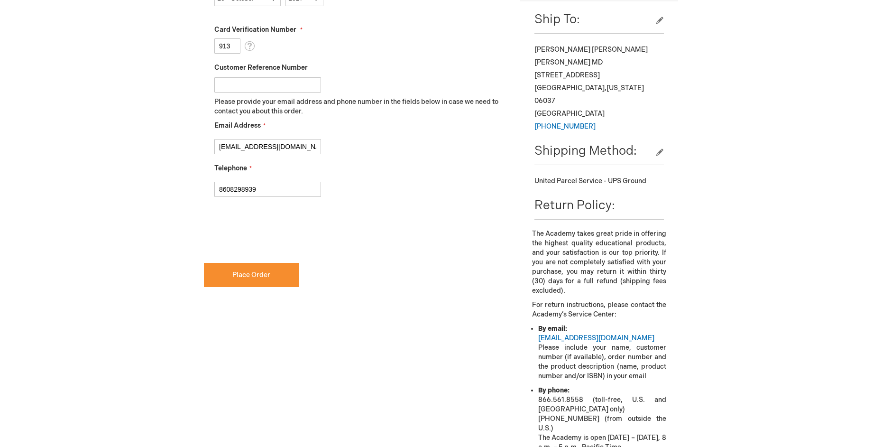
scroll to position [474, 0]
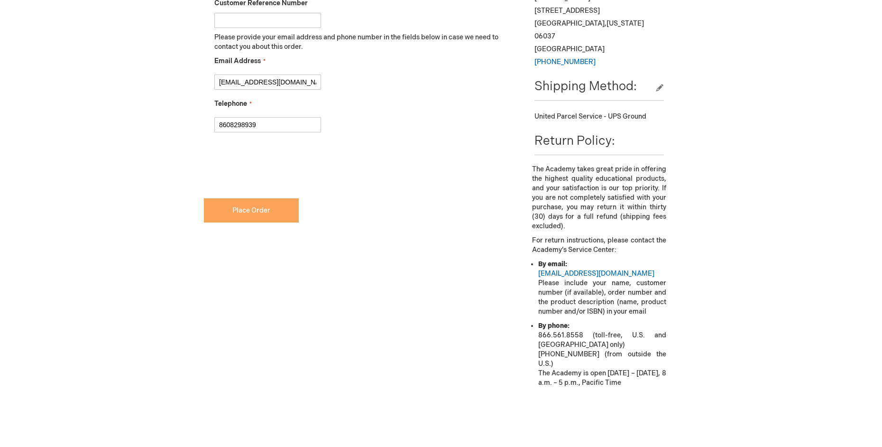
click at [255, 212] on span "Place Order" at bounding box center [251, 210] width 38 height 8
